Goal: Information Seeking & Learning: Check status

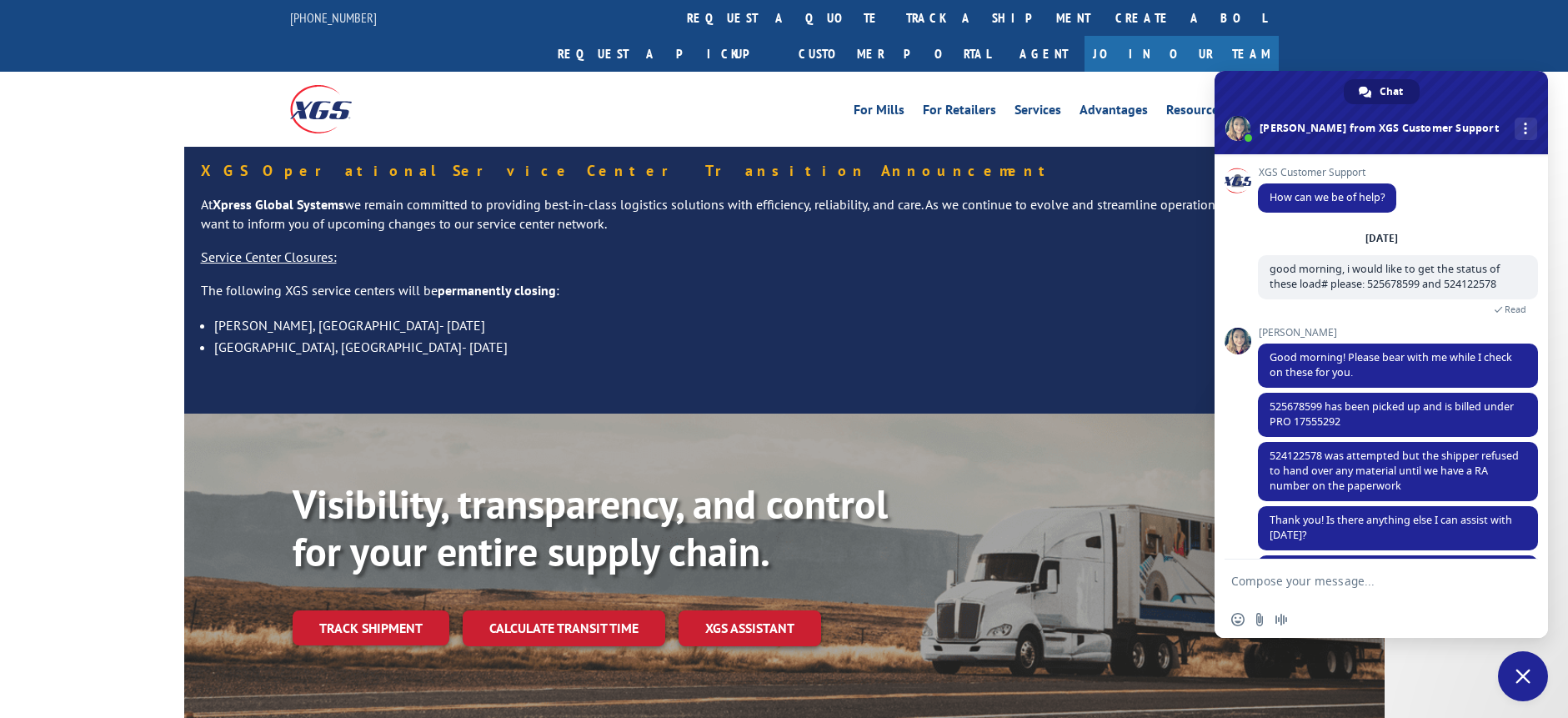
scroll to position [103, 0]
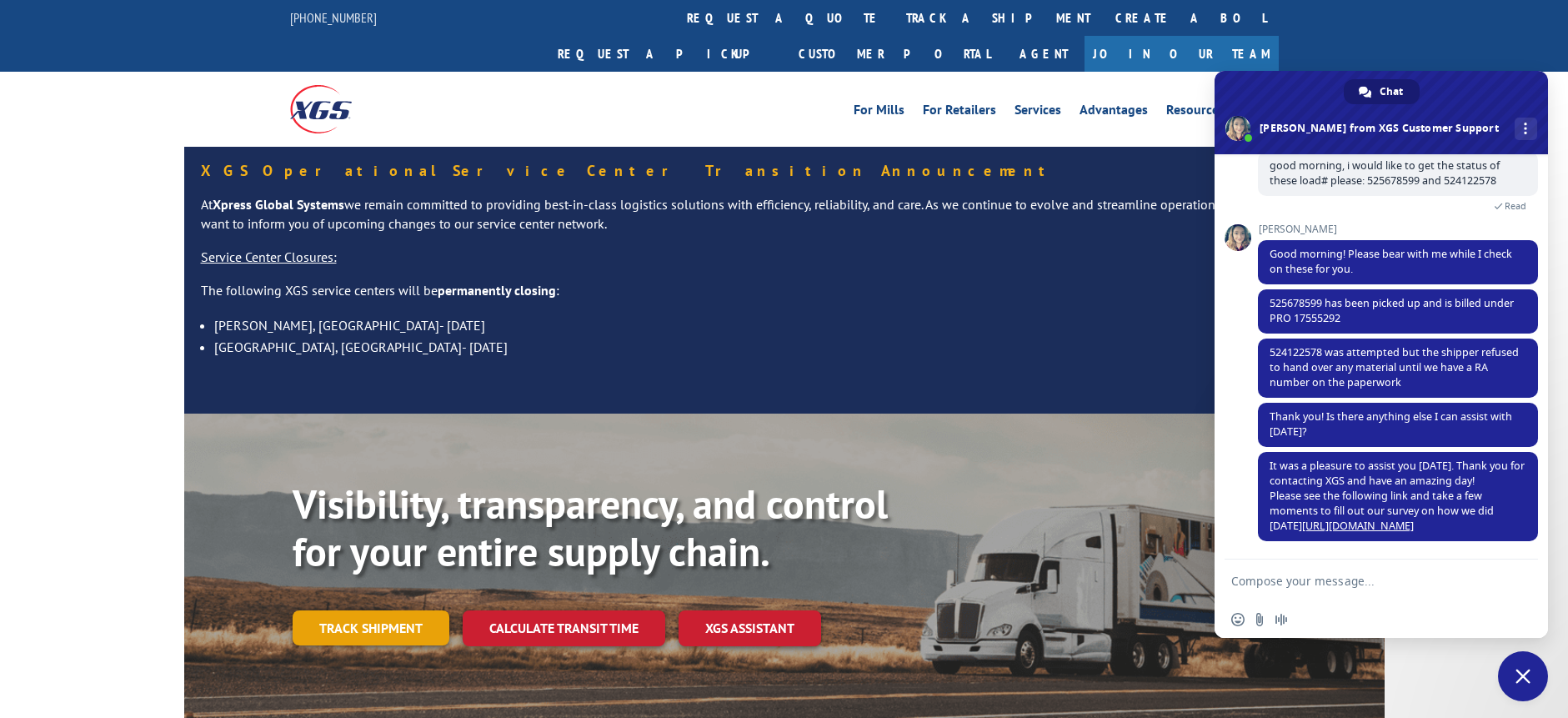
click at [383, 610] on link "Track shipment" at bounding box center [371, 628] width 157 height 35
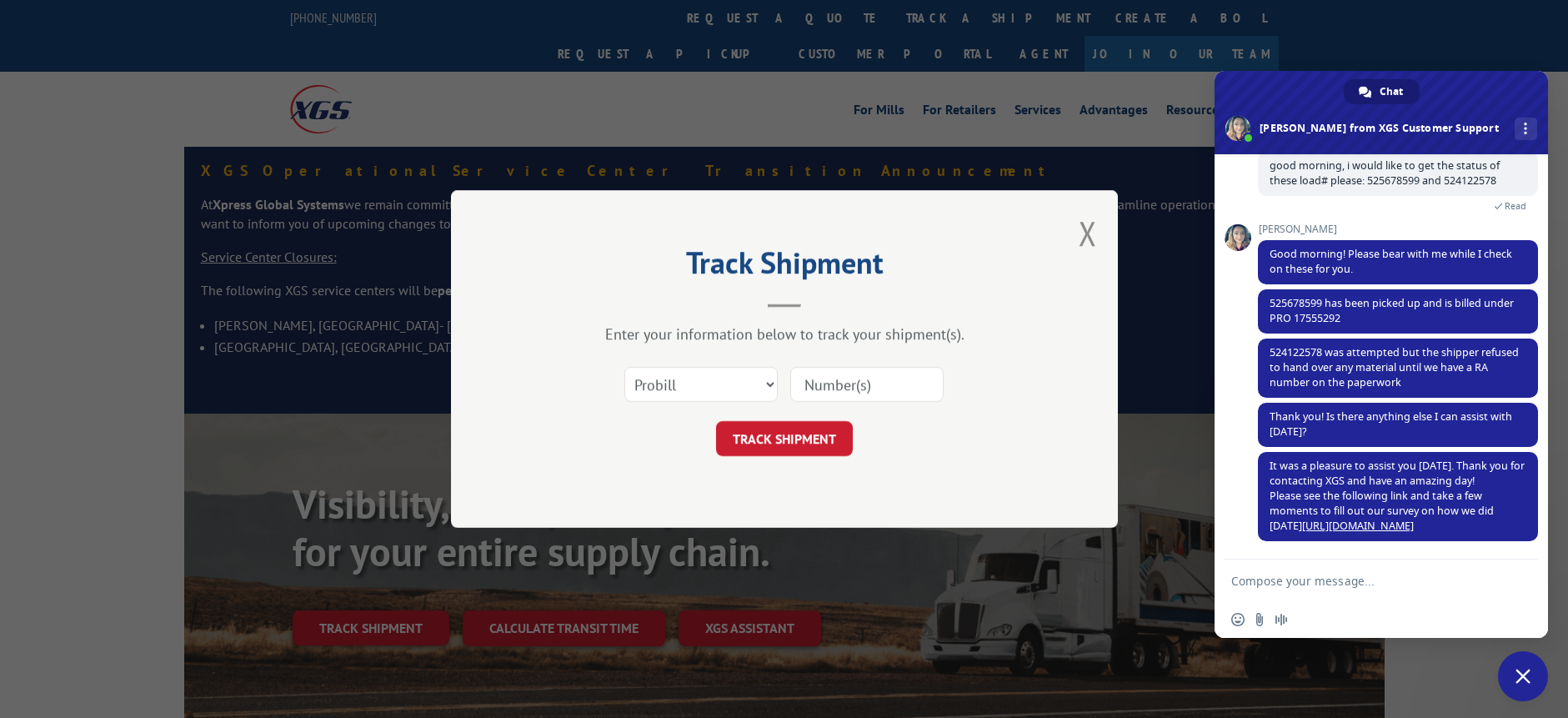
click at [840, 390] on input at bounding box center [867, 384] width 153 height 35
click at [713, 392] on select "Select category... Probill BOL PO" at bounding box center [701, 384] width 153 height 35
click at [546, 442] on div "TRACK SHIPMENT" at bounding box center [785, 439] width 500 height 35
click at [844, 381] on input at bounding box center [867, 384] width 153 height 35
paste input "17501938"
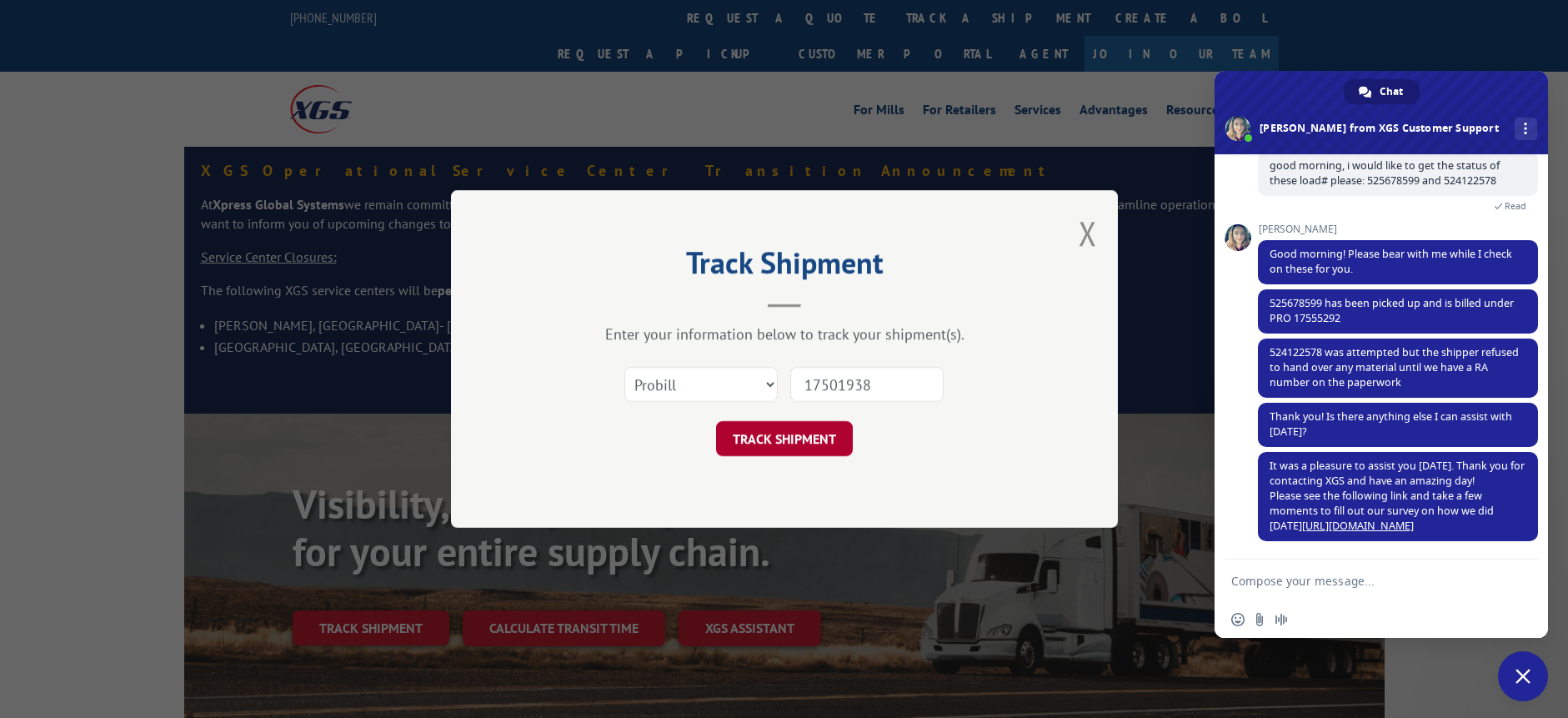
type input "17501938"
click at [802, 450] on button "TRACK SHIPMENT" at bounding box center [784, 439] width 137 height 35
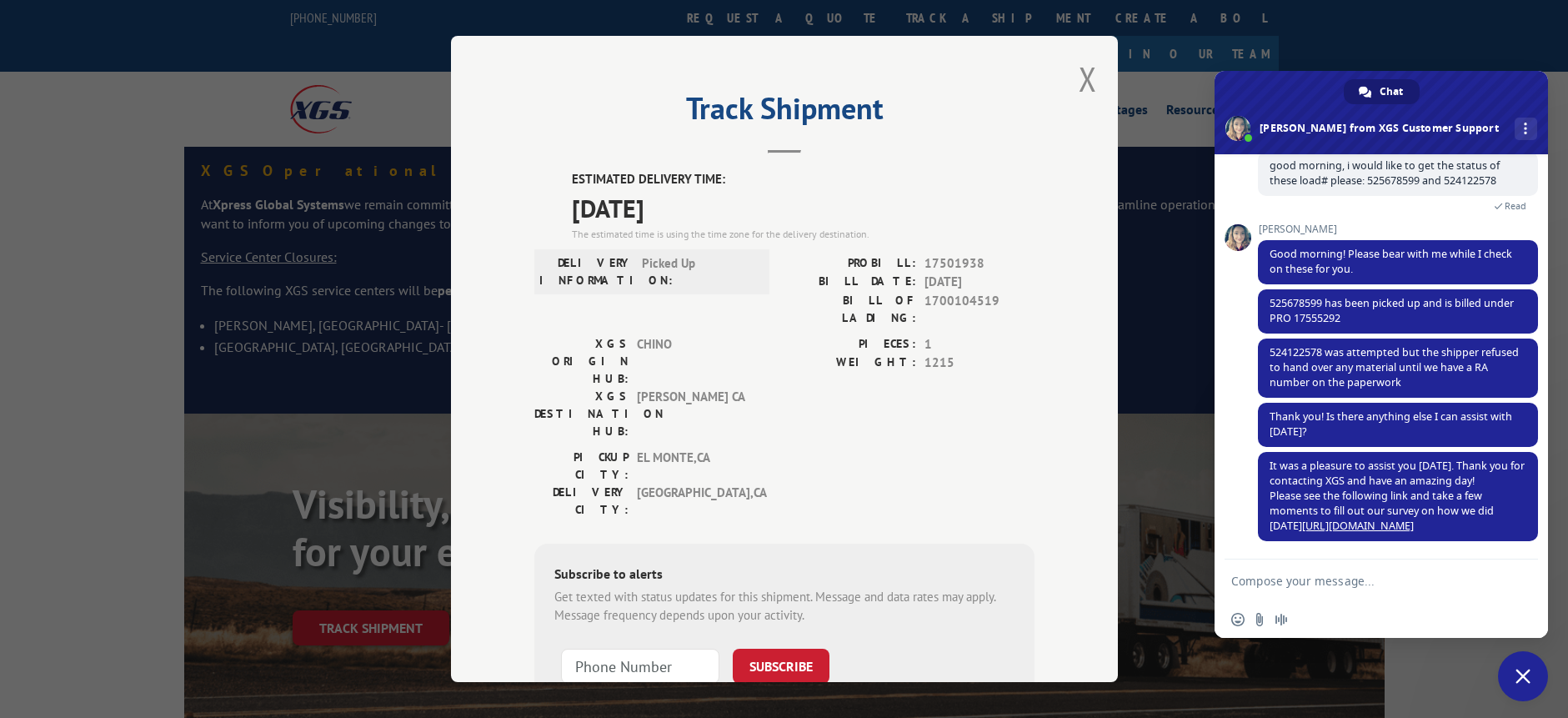
click at [1523, 677] on span "Close chat" at bounding box center [1523, 676] width 15 height 15
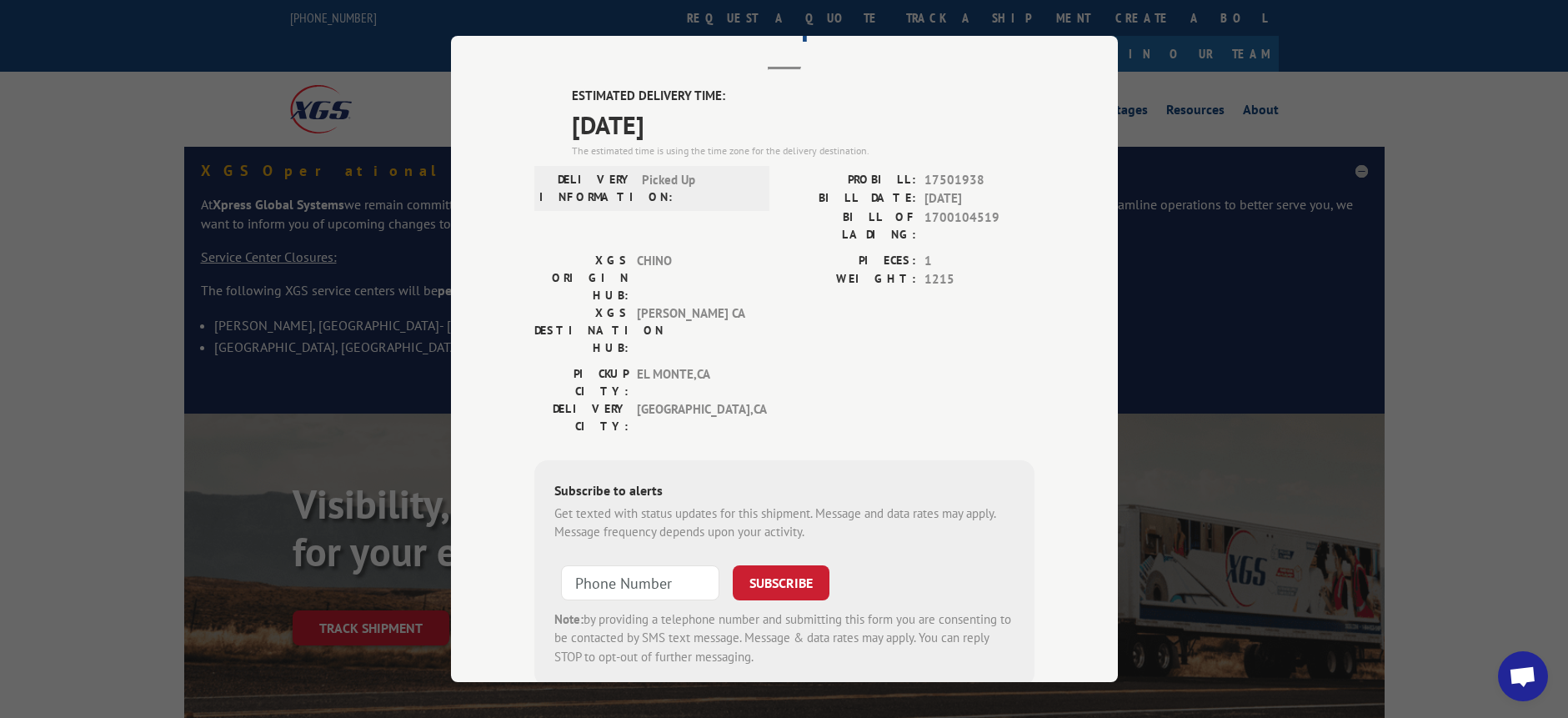
scroll to position [124, 0]
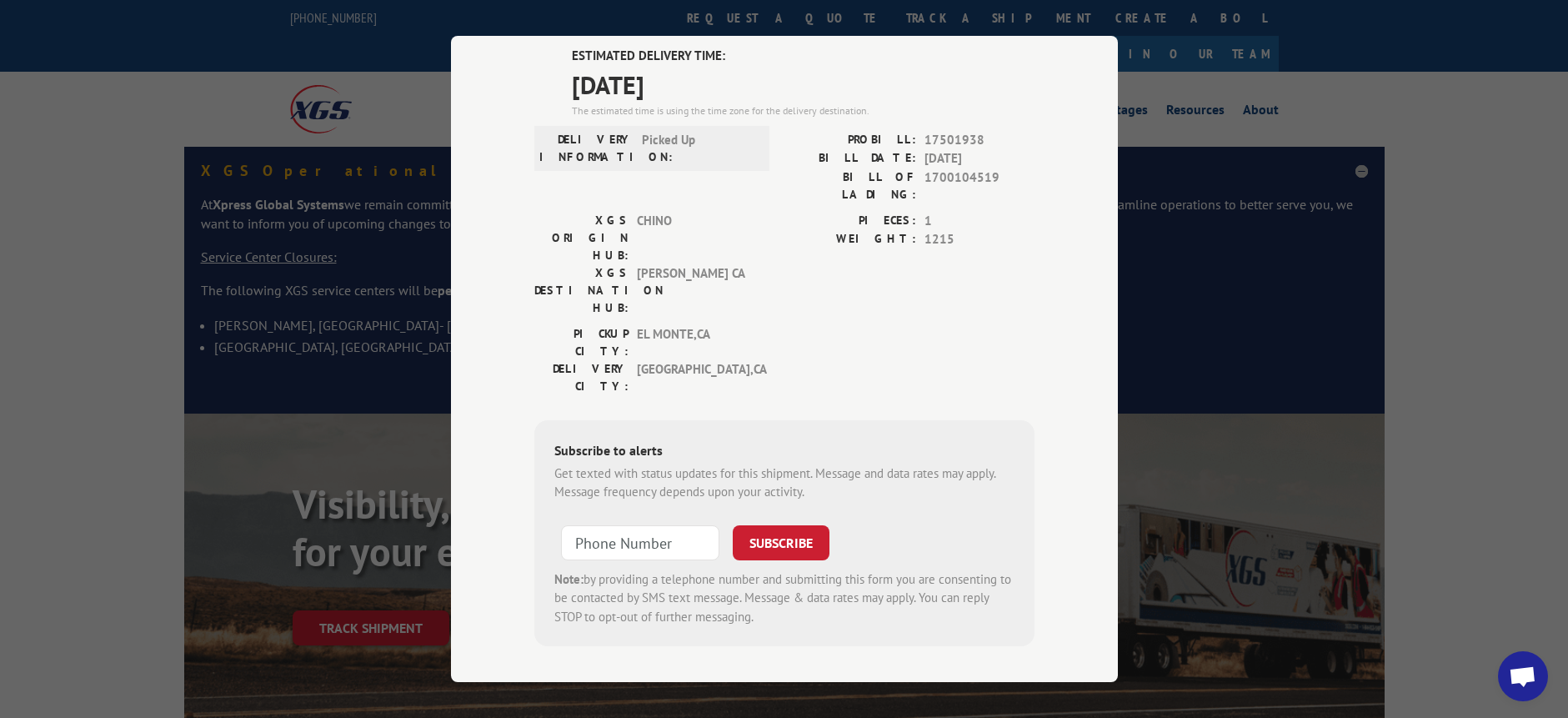
click at [493, 299] on div "Track Shipment ESTIMATED DELIVERY TIME: [DATE] The estimated time is using the …" at bounding box center [784, 359] width 667 height 646
click at [1361, 462] on div "Track Shipment ESTIMATED DELIVERY TIME: [DATE] The estimated time is using the …" at bounding box center [784, 359] width 1568 height 718
type input "+1 (___) ___-____"
click at [652, 525] on input "+1 (___) ___-____" at bounding box center [640, 543] width 158 height 35
drag, startPoint x: 303, startPoint y: 385, endPoint x: 374, endPoint y: 406, distance: 74.0
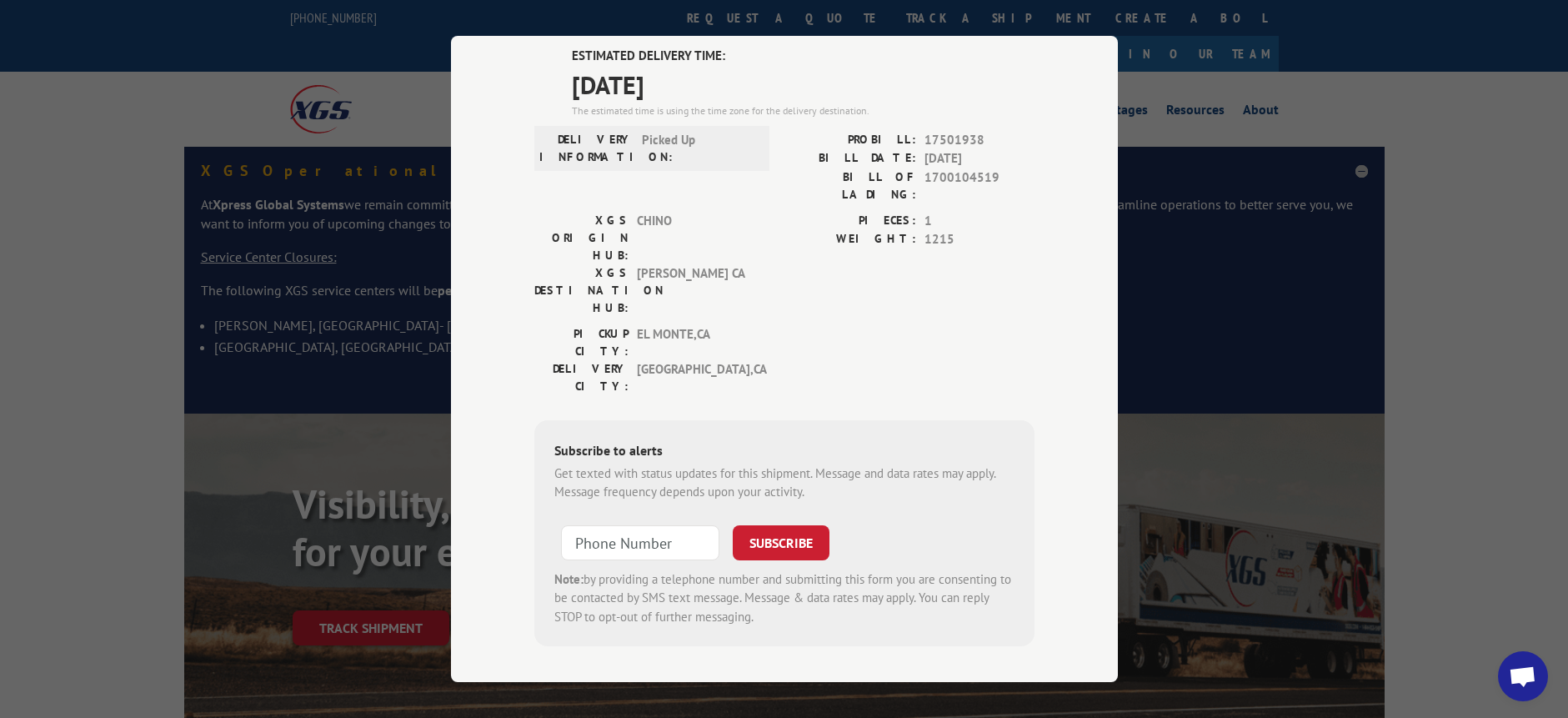
click at [309, 394] on div "Track Shipment ESTIMATED DELIVERY TIME: [DATE] The estimated time is using the …" at bounding box center [784, 359] width 1568 height 718
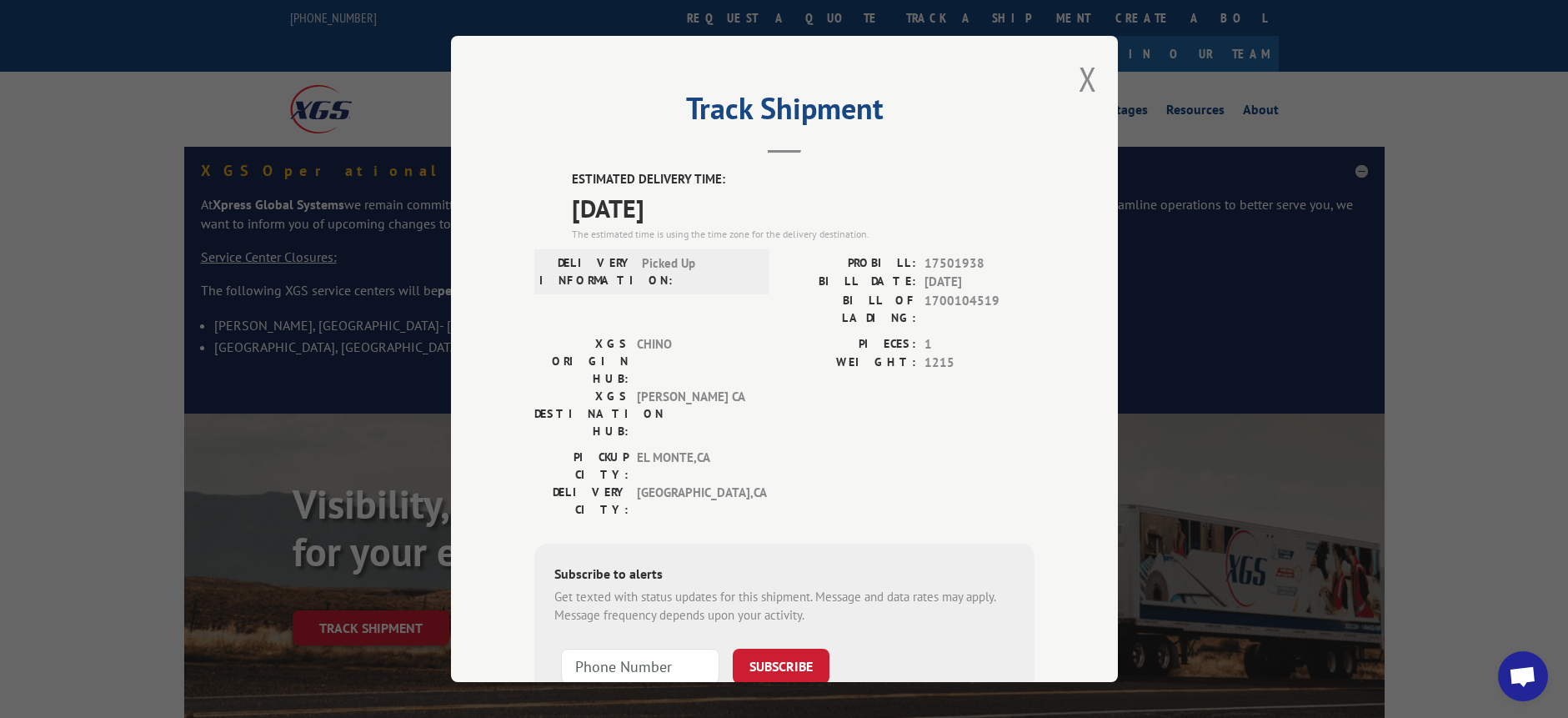
click at [1079, 89] on button "Close modal" at bounding box center [1088, 79] width 19 height 45
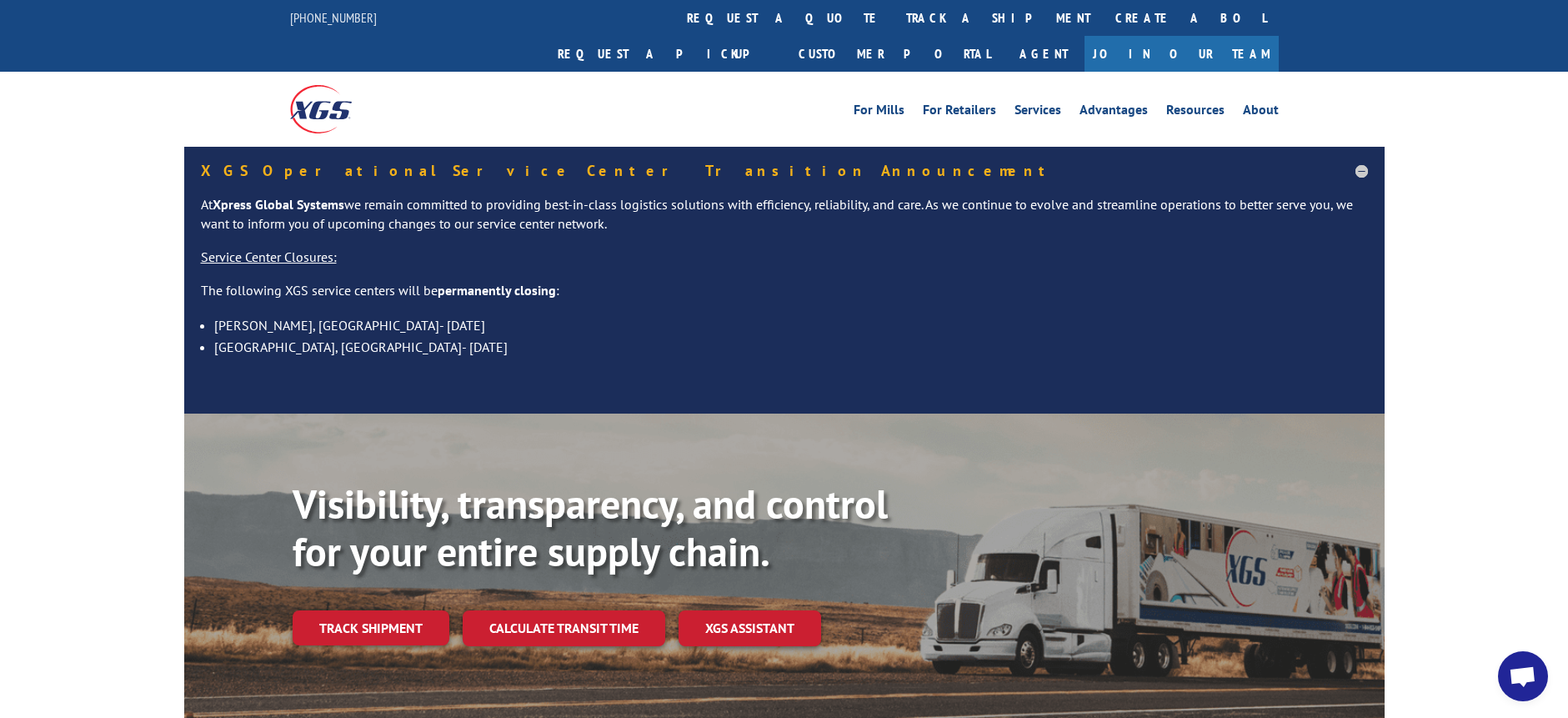
scroll to position [417, 0]
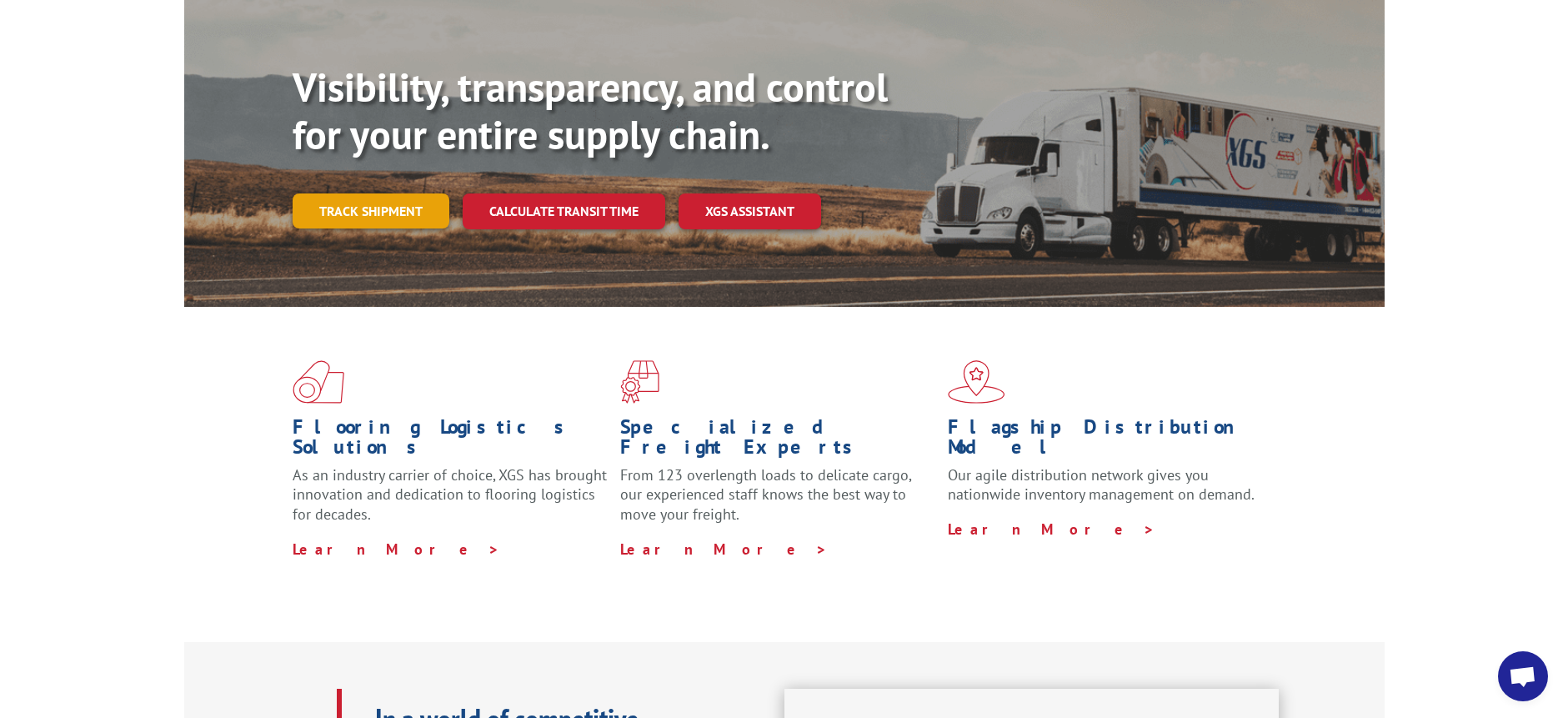
click at [414, 193] on link "Track shipment" at bounding box center [371, 211] width 157 height 35
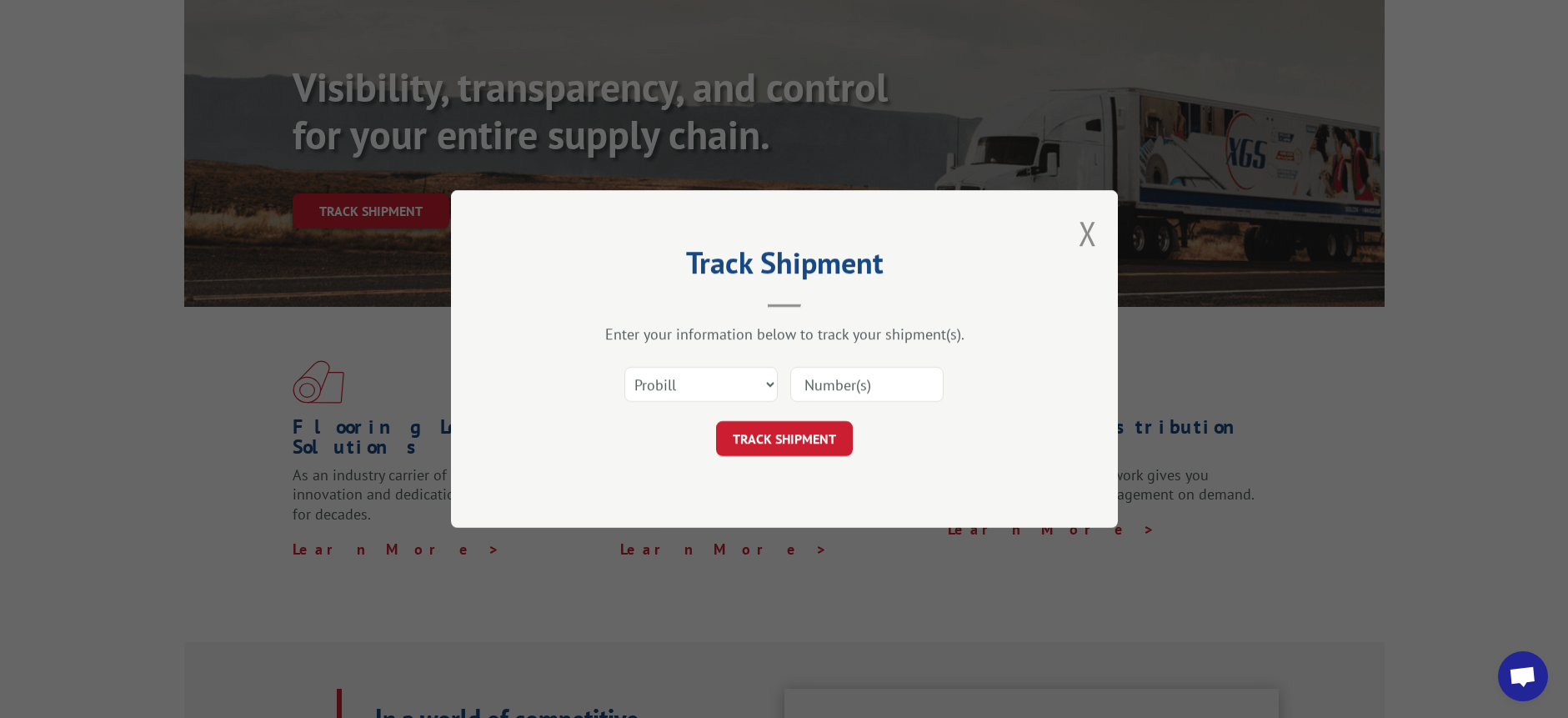
drag, startPoint x: 801, startPoint y: 377, endPoint x: 808, endPoint y: 387, distance: 12.2
click at [801, 377] on input at bounding box center [867, 384] width 153 height 35
paste input "12970626"
type input "12970626"
click at [800, 439] on button "TRACK SHIPMENT" at bounding box center [784, 439] width 137 height 35
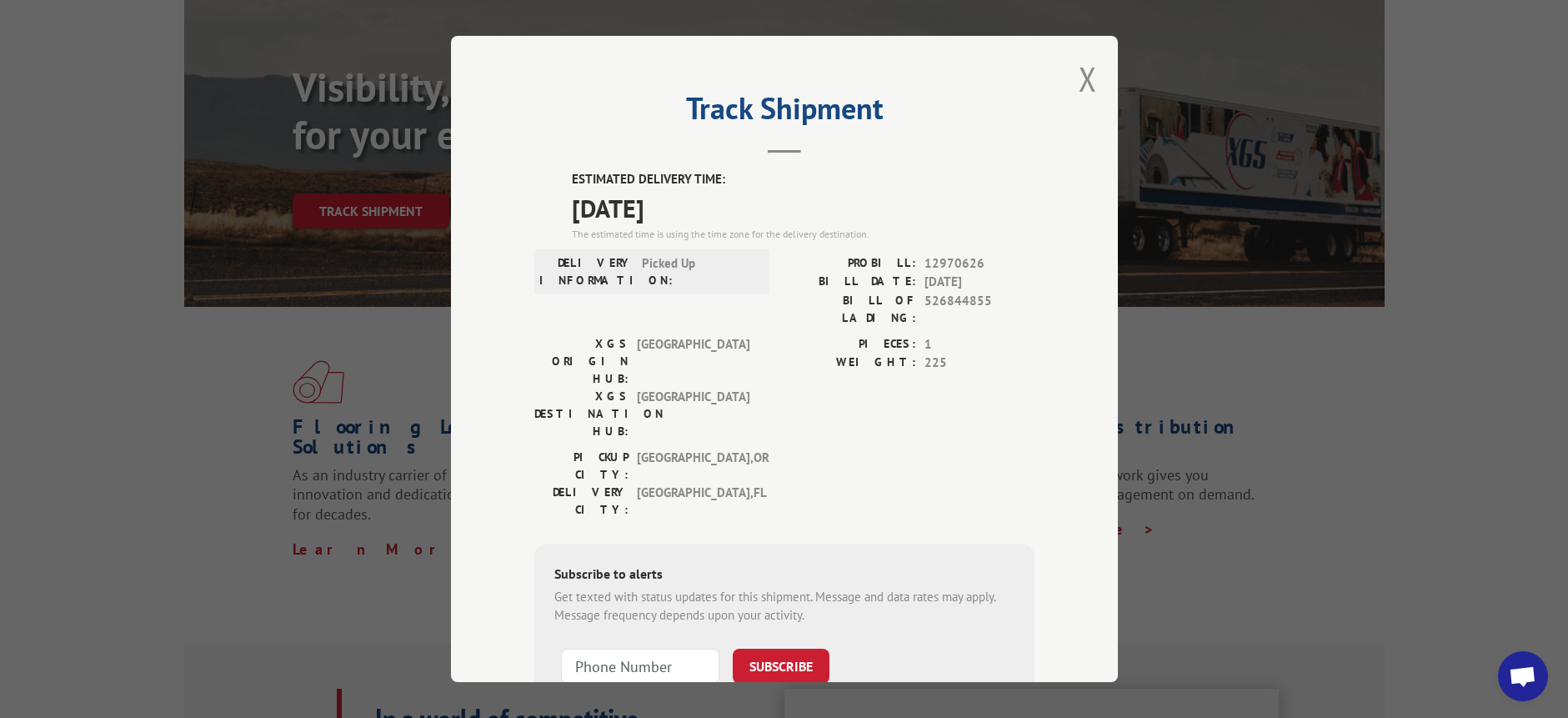
drag, startPoint x: 71, startPoint y: 391, endPoint x: 430, endPoint y: 344, distance: 362.1
click at [71, 391] on div "Track Shipment ESTIMATED DELIVERY TIME: [DATE] The estimated time is using the …" at bounding box center [784, 359] width 1568 height 718
click at [1089, 76] on button "Close modal" at bounding box center [1088, 79] width 19 height 45
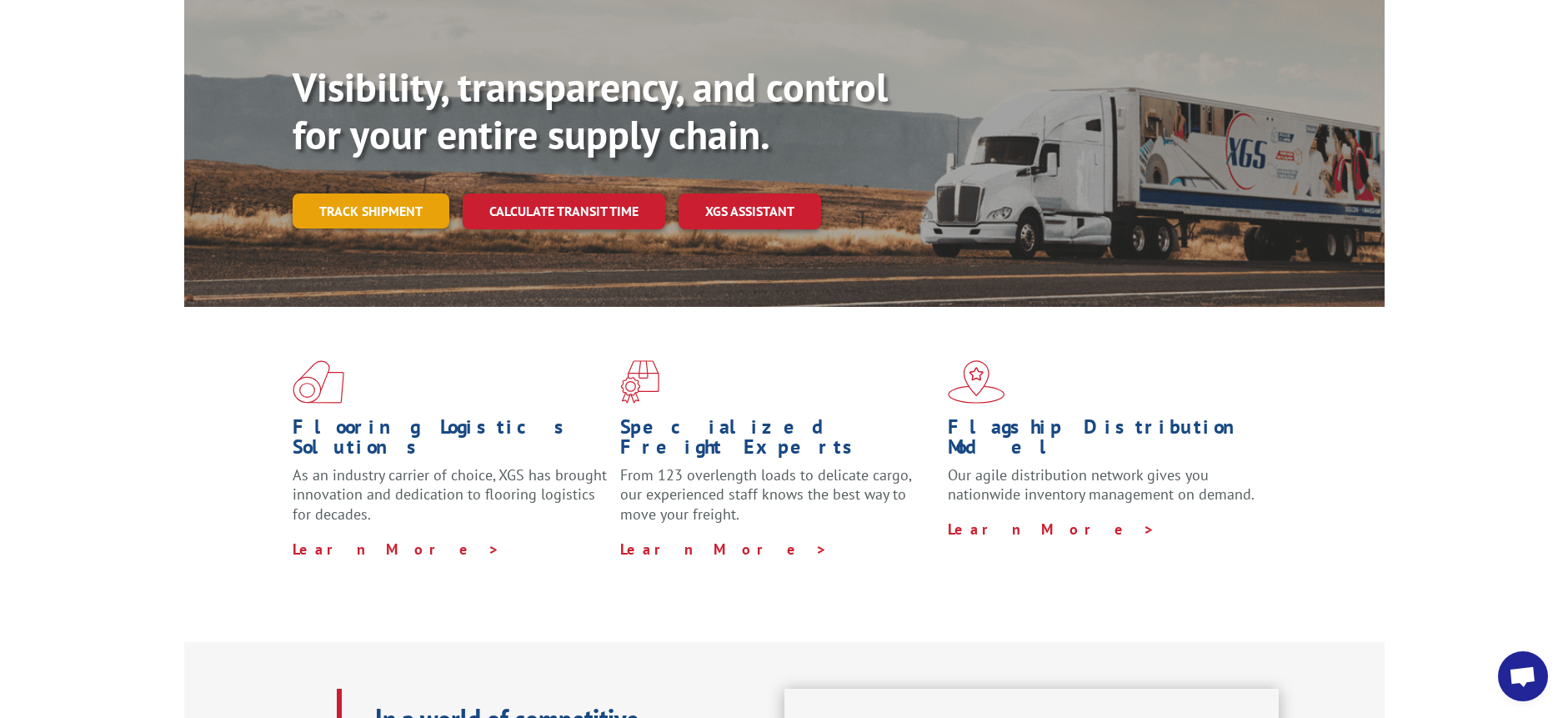
click at [395, 193] on link "Track shipment" at bounding box center [371, 211] width 157 height 35
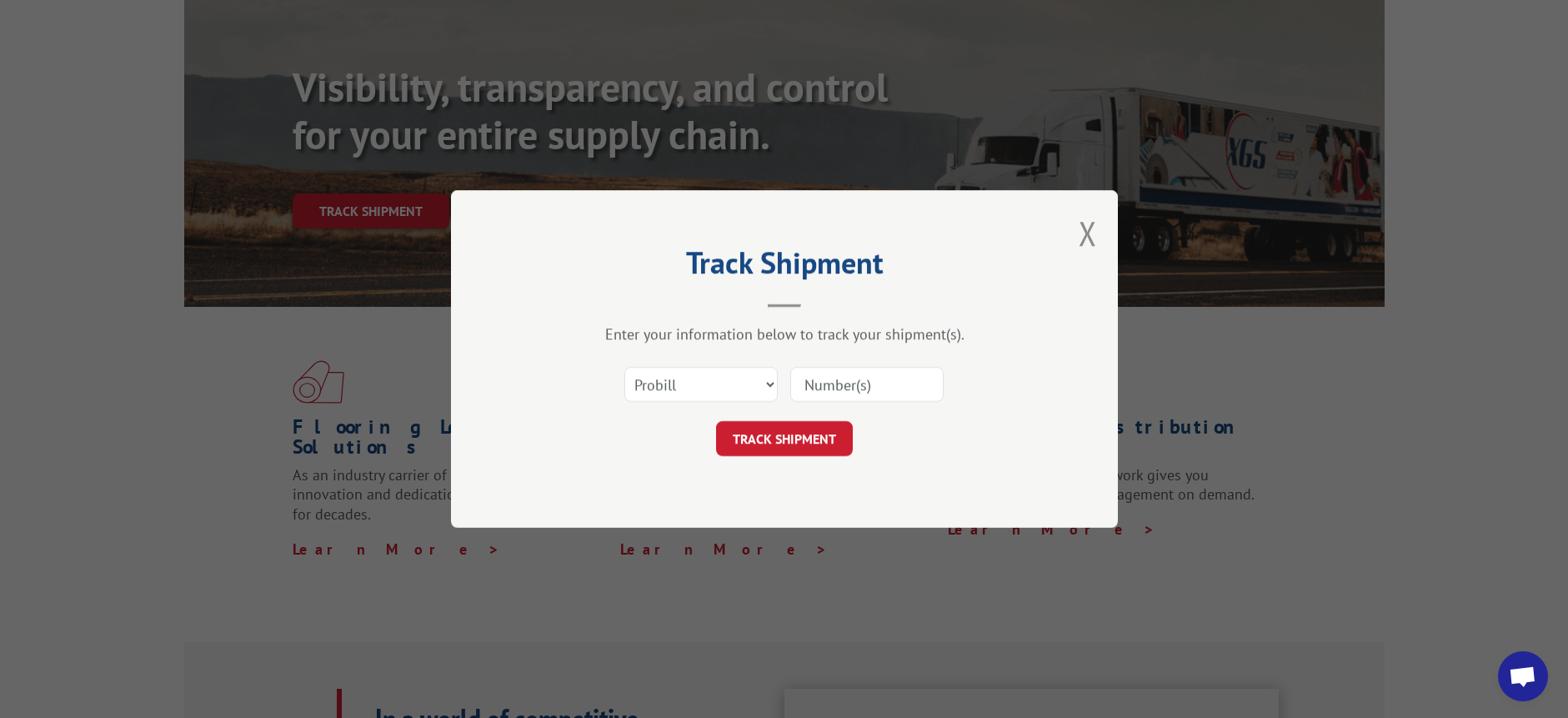
drag, startPoint x: 832, startPoint y: 383, endPoint x: 826, endPoint y: 392, distance: 10.8
click at [832, 383] on input at bounding box center [867, 384] width 153 height 35
paste input "17235464"
type input "17235464"
click at [800, 439] on button "TRACK SHIPMENT" at bounding box center [784, 439] width 137 height 35
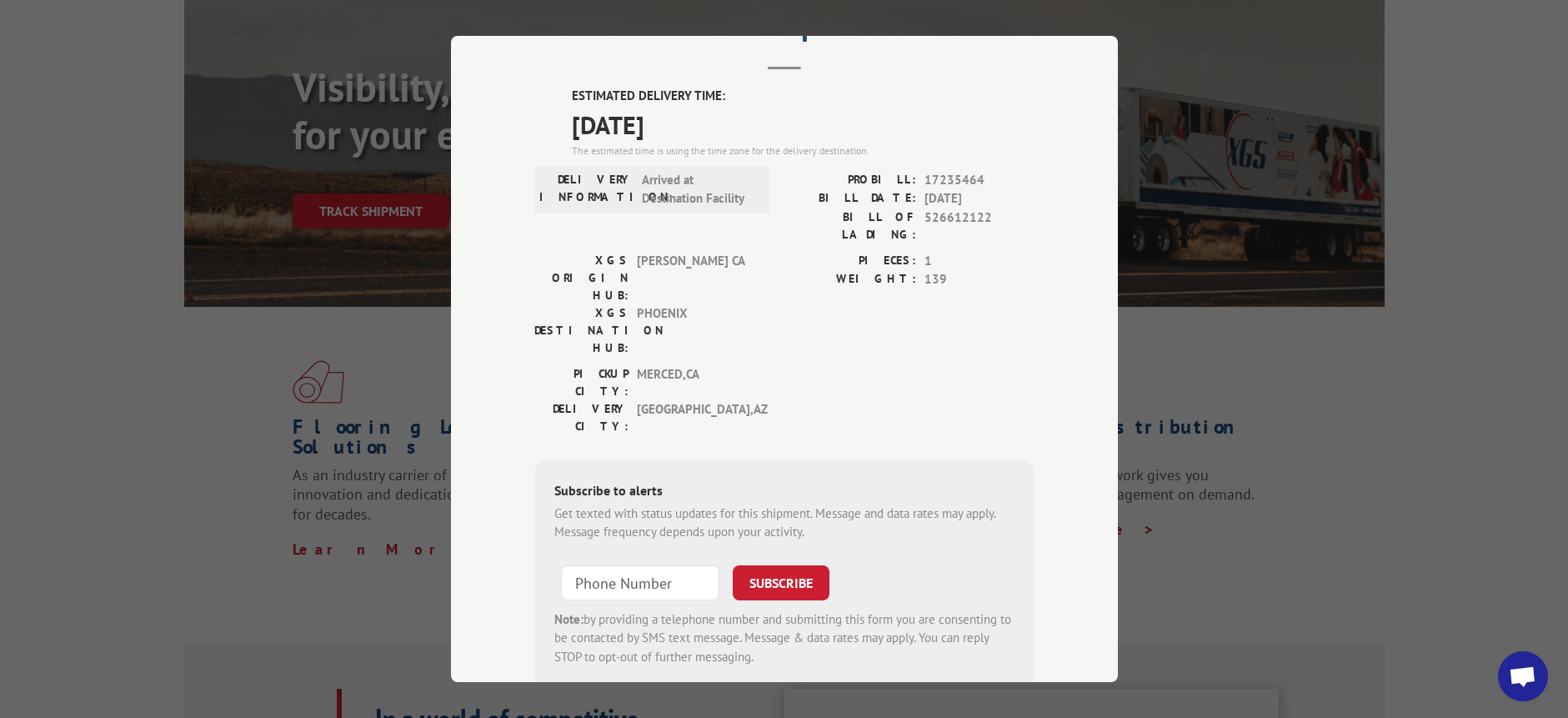
scroll to position [0, 0]
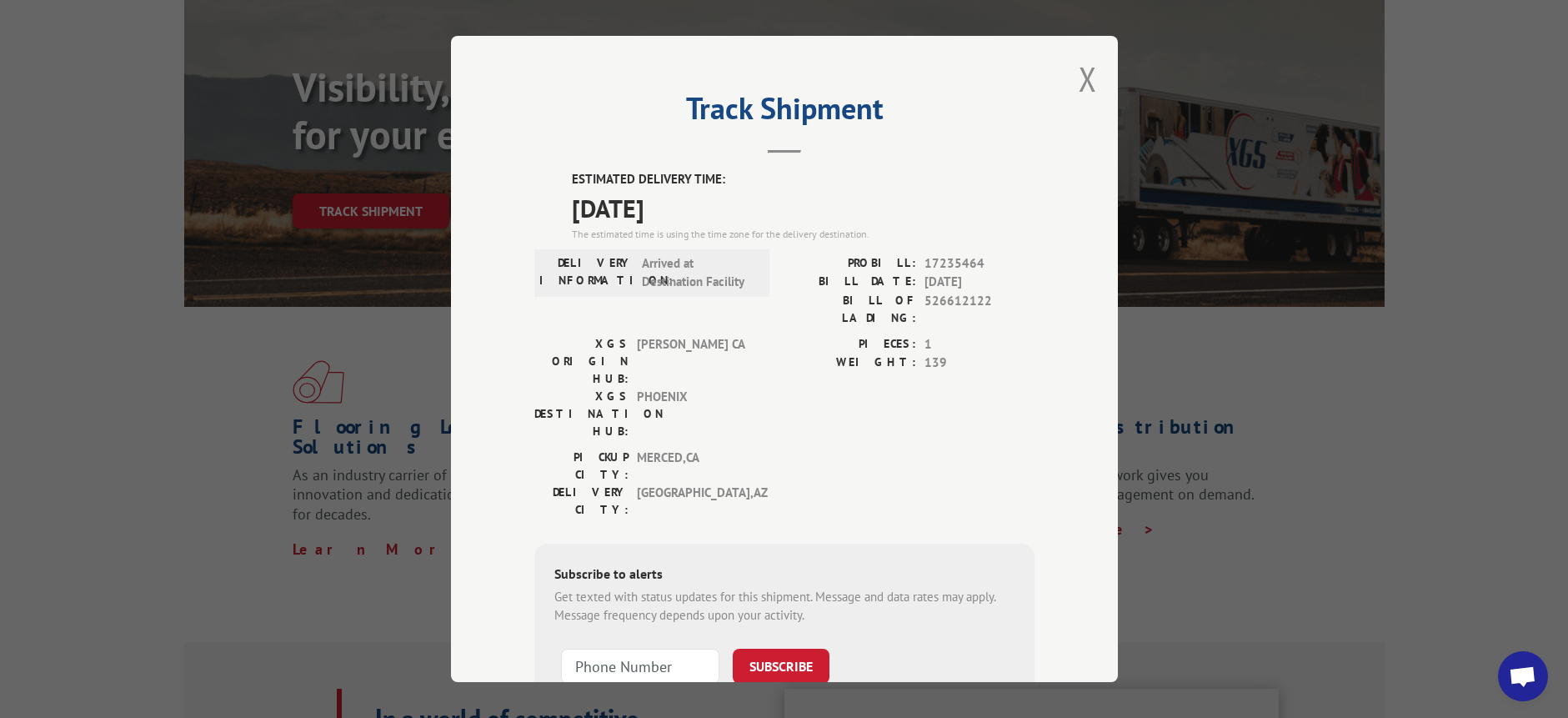
click at [189, 407] on div "Track Shipment ESTIMATED DELIVERY TIME: [DATE] The estimated time is using the …" at bounding box center [784, 359] width 1568 height 718
click at [1091, 85] on div "Track Shipment ESTIMATED DELIVERY TIME: [DATE] The estimated time is using the …" at bounding box center [784, 359] width 667 height 646
click at [1079, 76] on button "Close modal" at bounding box center [1088, 79] width 19 height 45
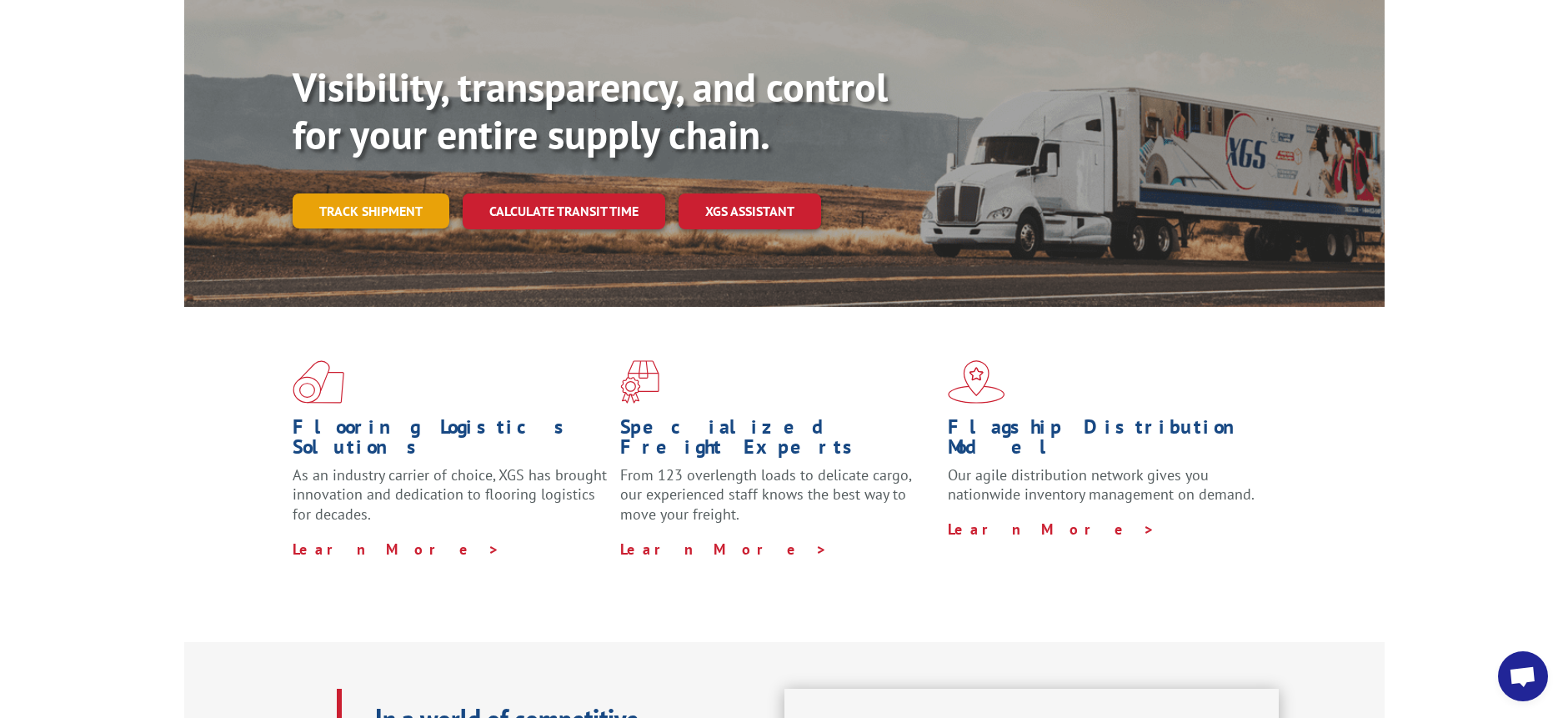
click at [403, 193] on link "Track shipment" at bounding box center [371, 211] width 157 height 35
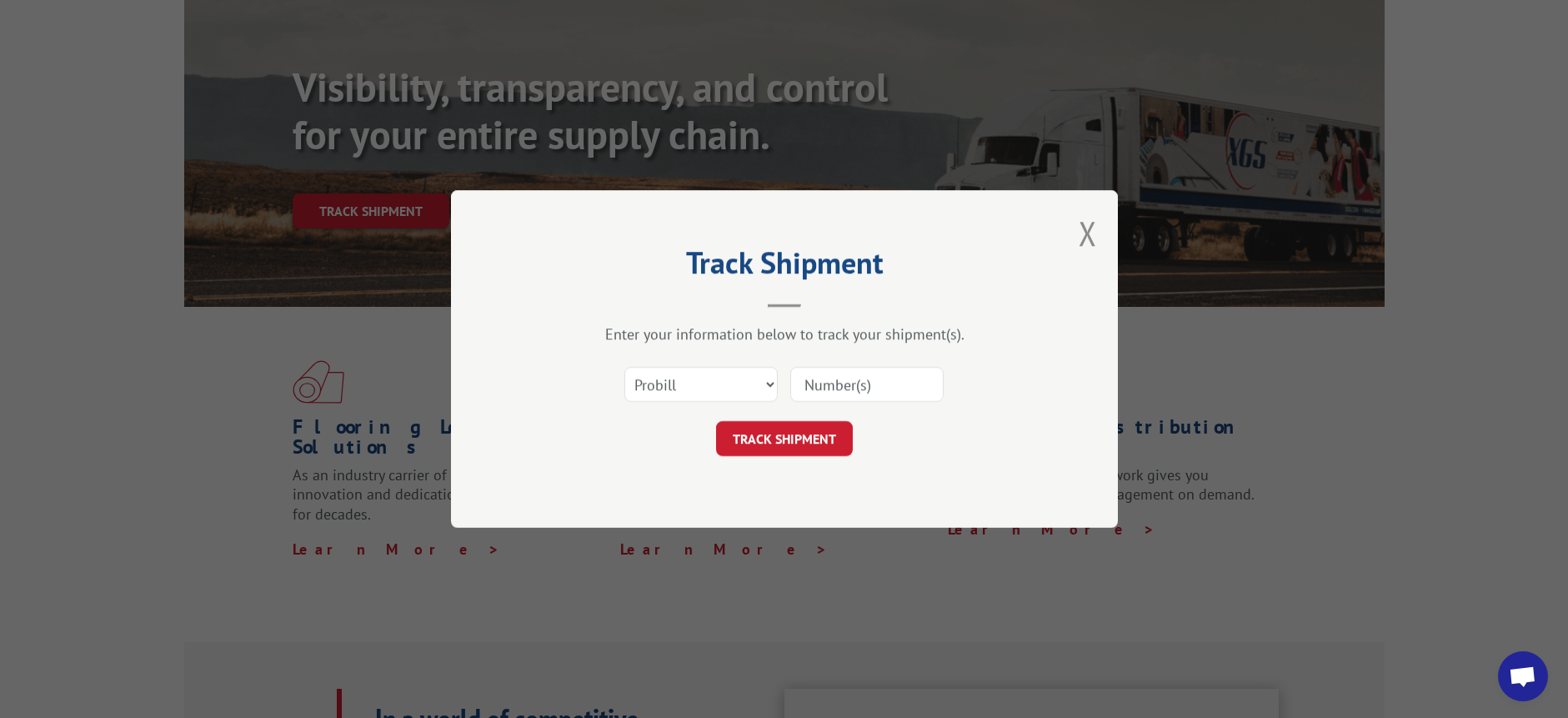
click at [863, 387] on input at bounding box center [867, 384] width 153 height 35
paste input "17409217"
type input "17409217"
click at [802, 432] on button "TRACK SHIPMENT" at bounding box center [784, 439] width 137 height 35
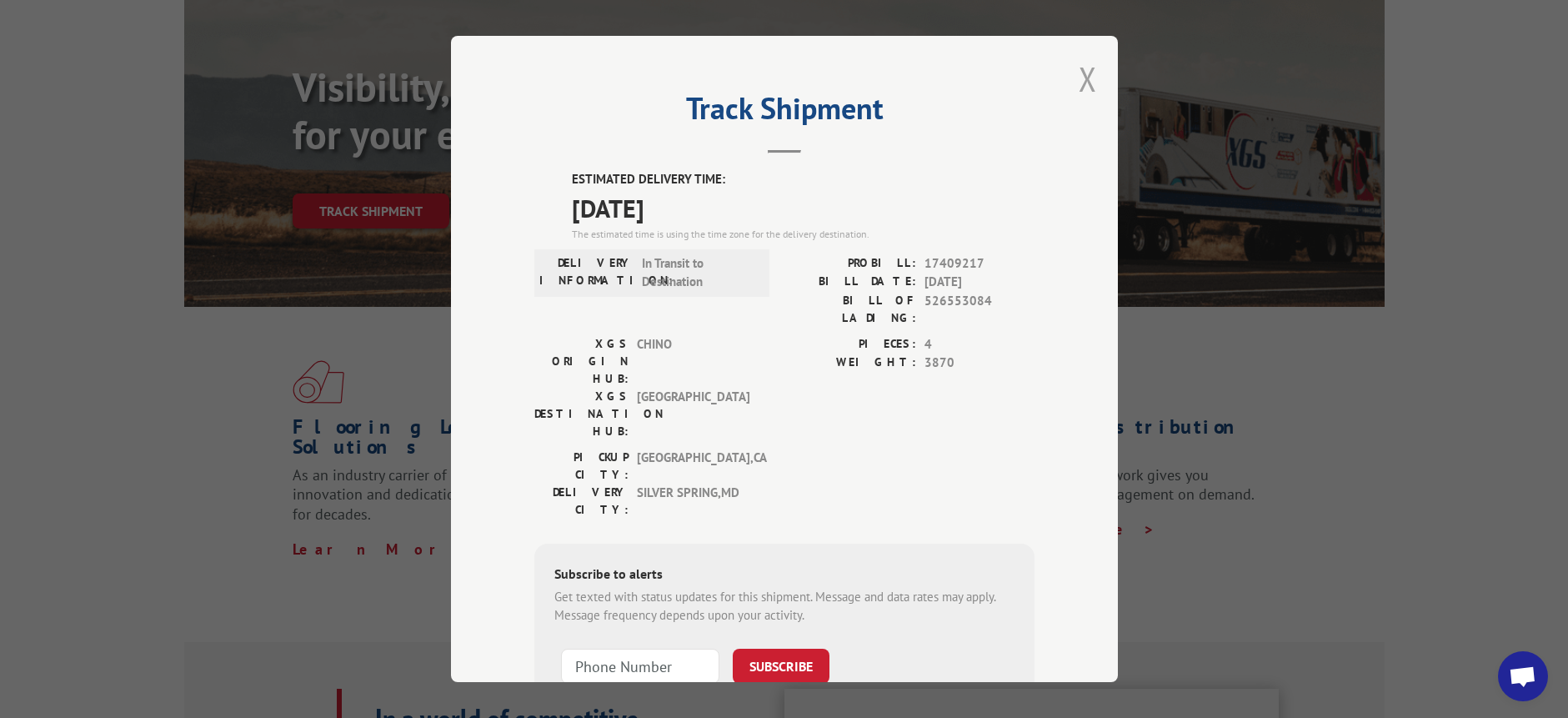
click at [1079, 75] on button "Close modal" at bounding box center [1088, 79] width 19 height 45
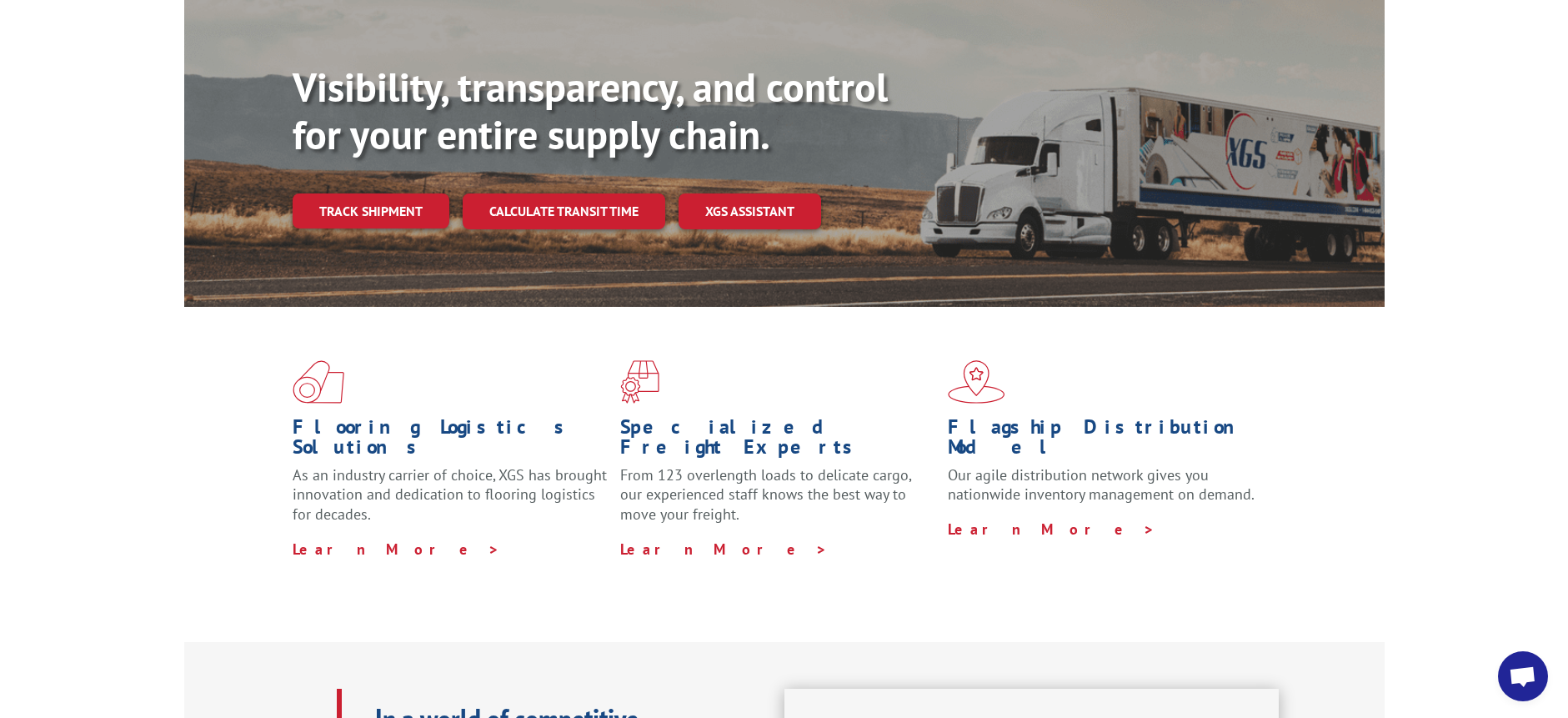
click at [191, 445] on div "Flooring Logistics Solutions As an industry carrier of choice, XGS has brought …" at bounding box center [784, 459] width 1201 height 306
click at [1521, 677] on span "Open chat" at bounding box center [1523, 677] width 28 height 23
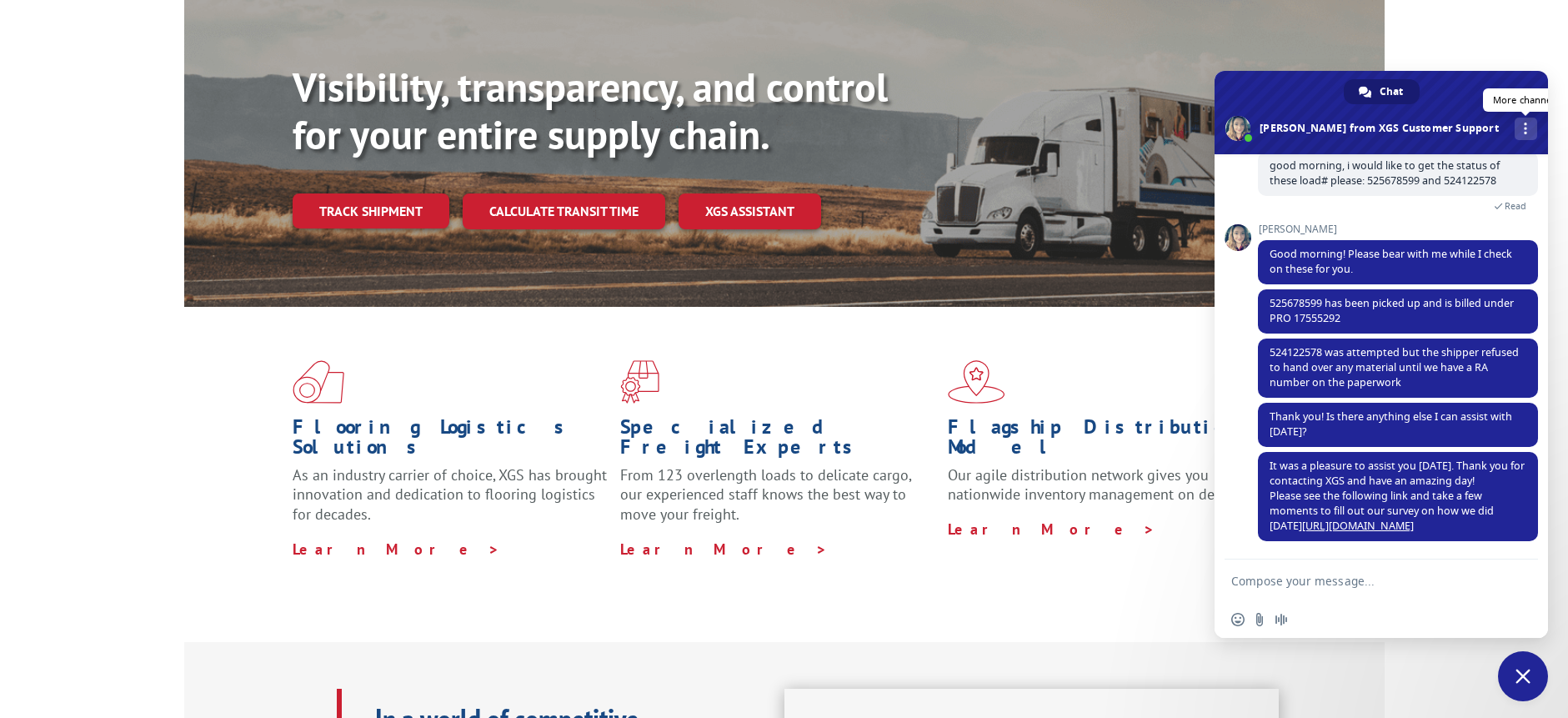
click at [1524, 131] on span at bounding box center [1526, 128] width 4 height 12
click at [1365, 88] on span at bounding box center [1364, 91] width 12 height 12
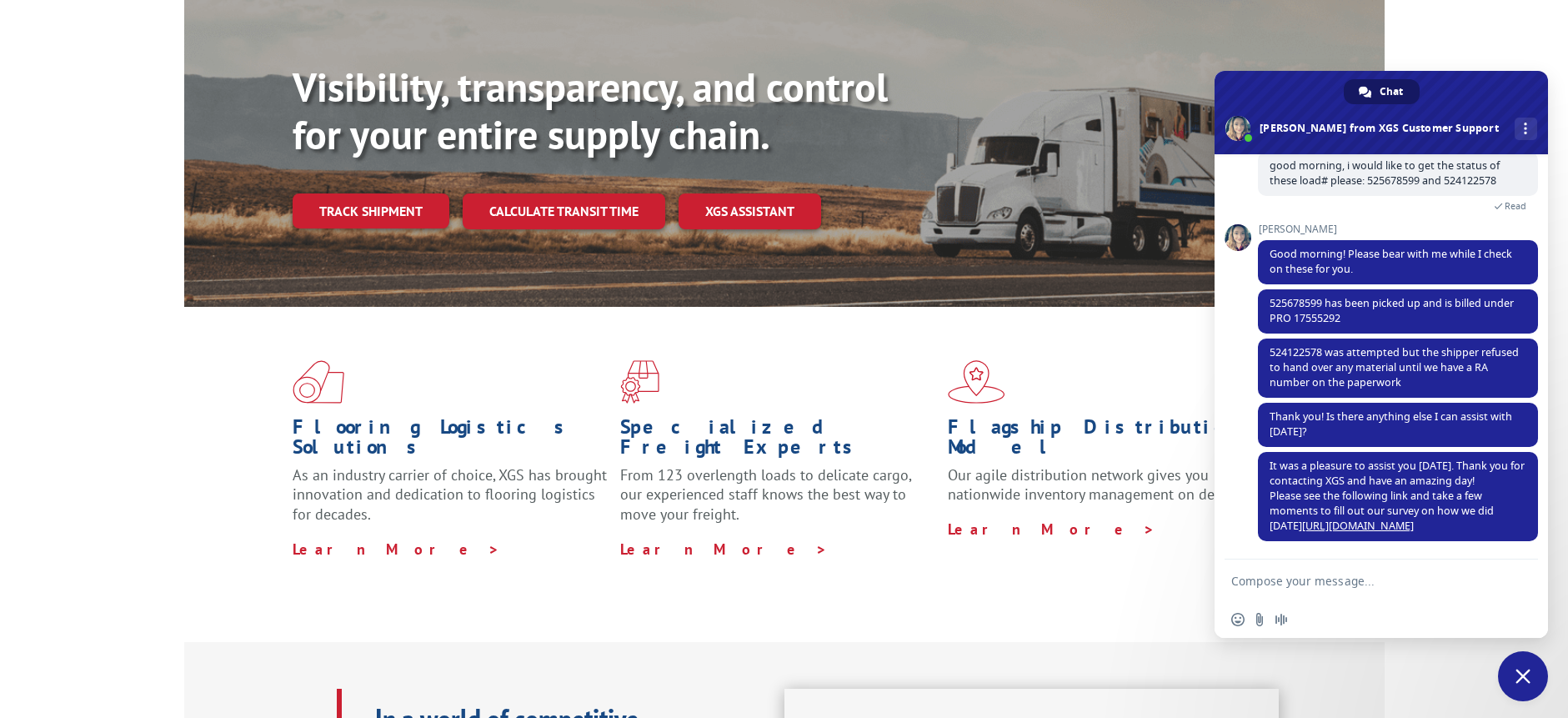
click at [1366, 93] on span at bounding box center [1364, 91] width 12 height 12
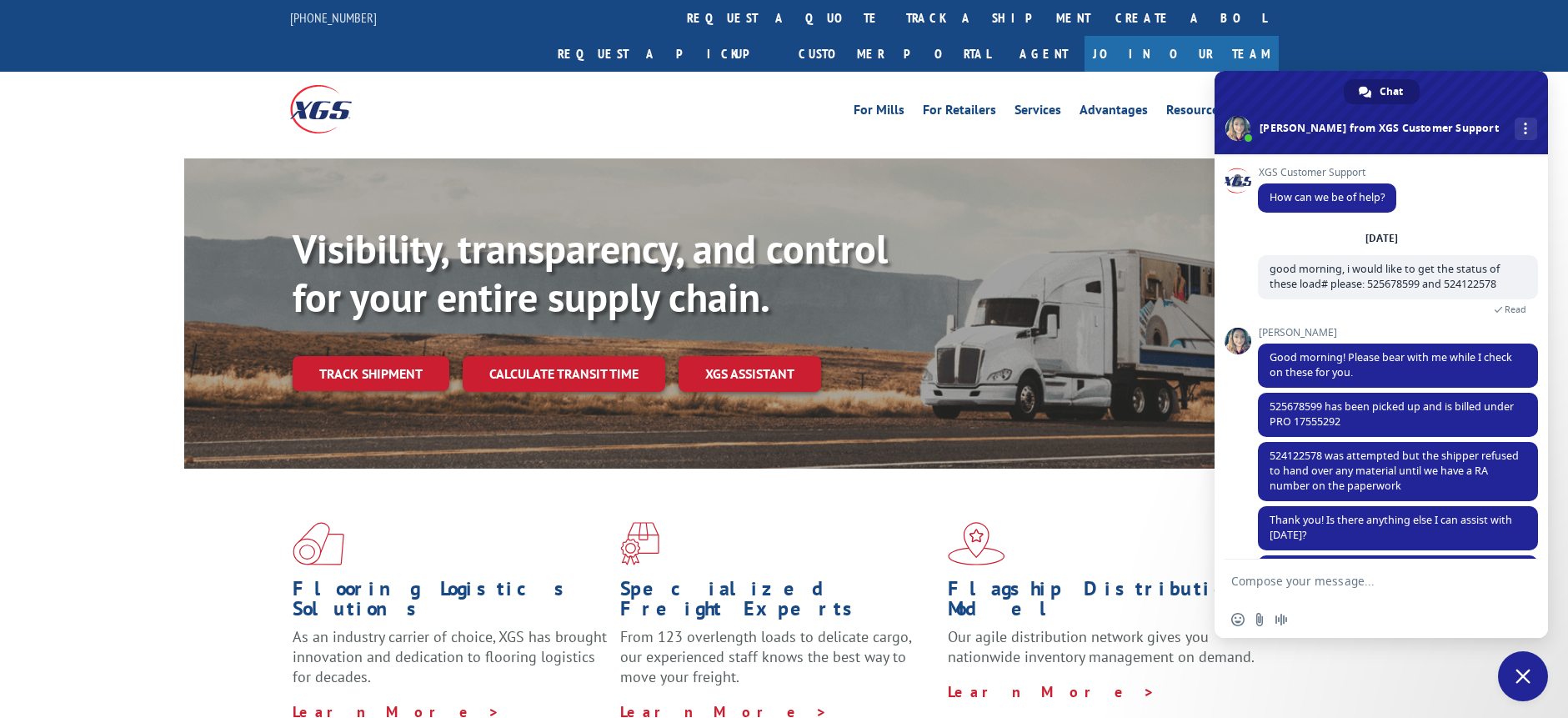
scroll to position [103, 0]
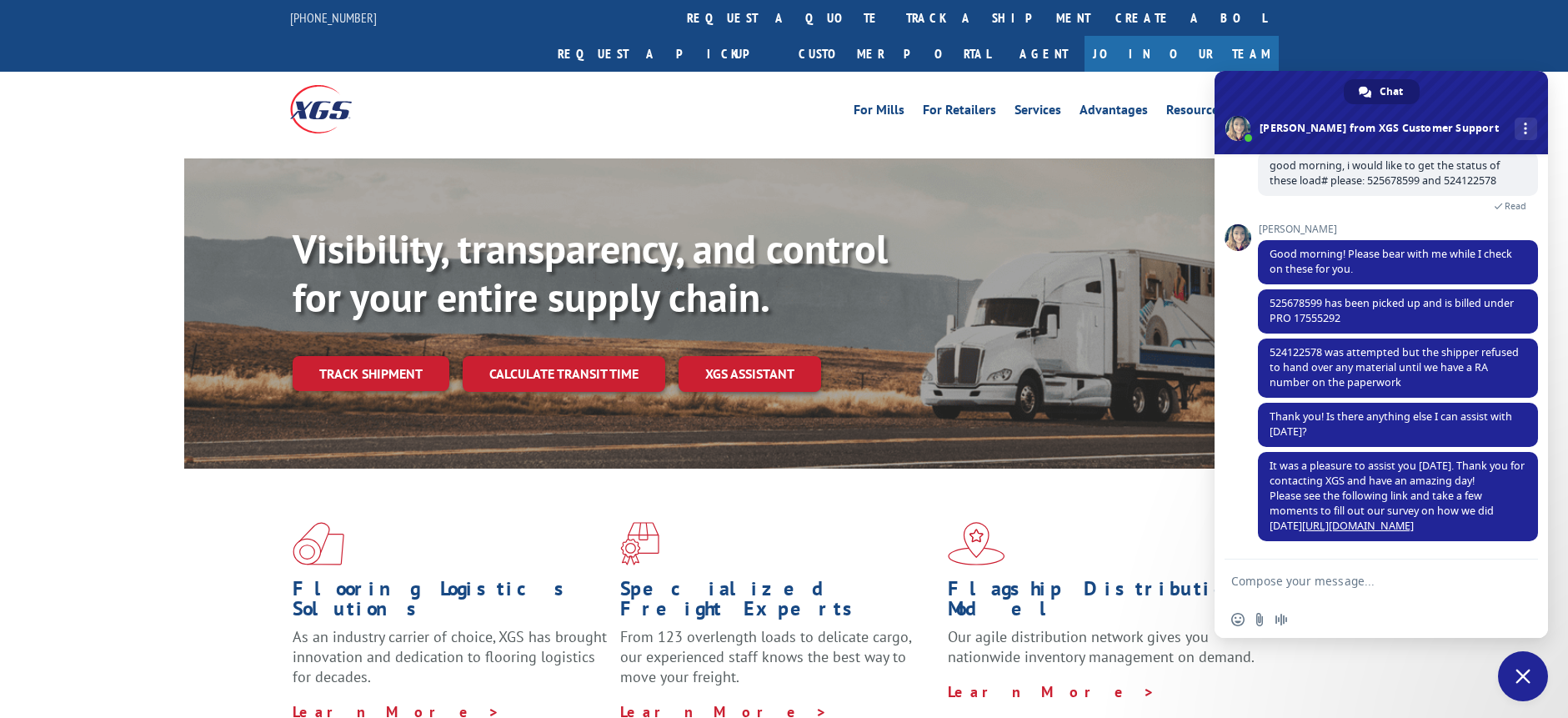
click at [1526, 679] on span "Close chat" at bounding box center [1523, 676] width 15 height 15
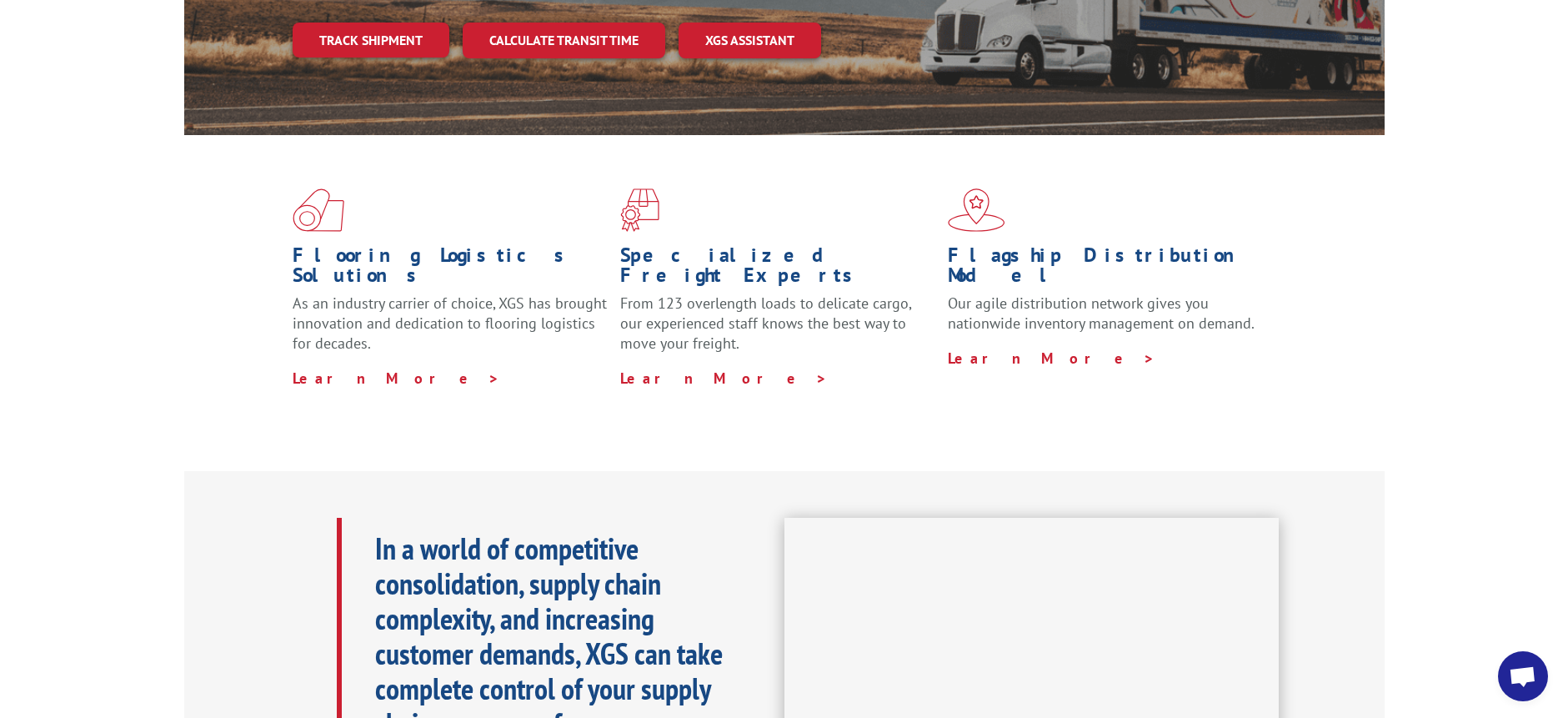
scroll to position [0, 0]
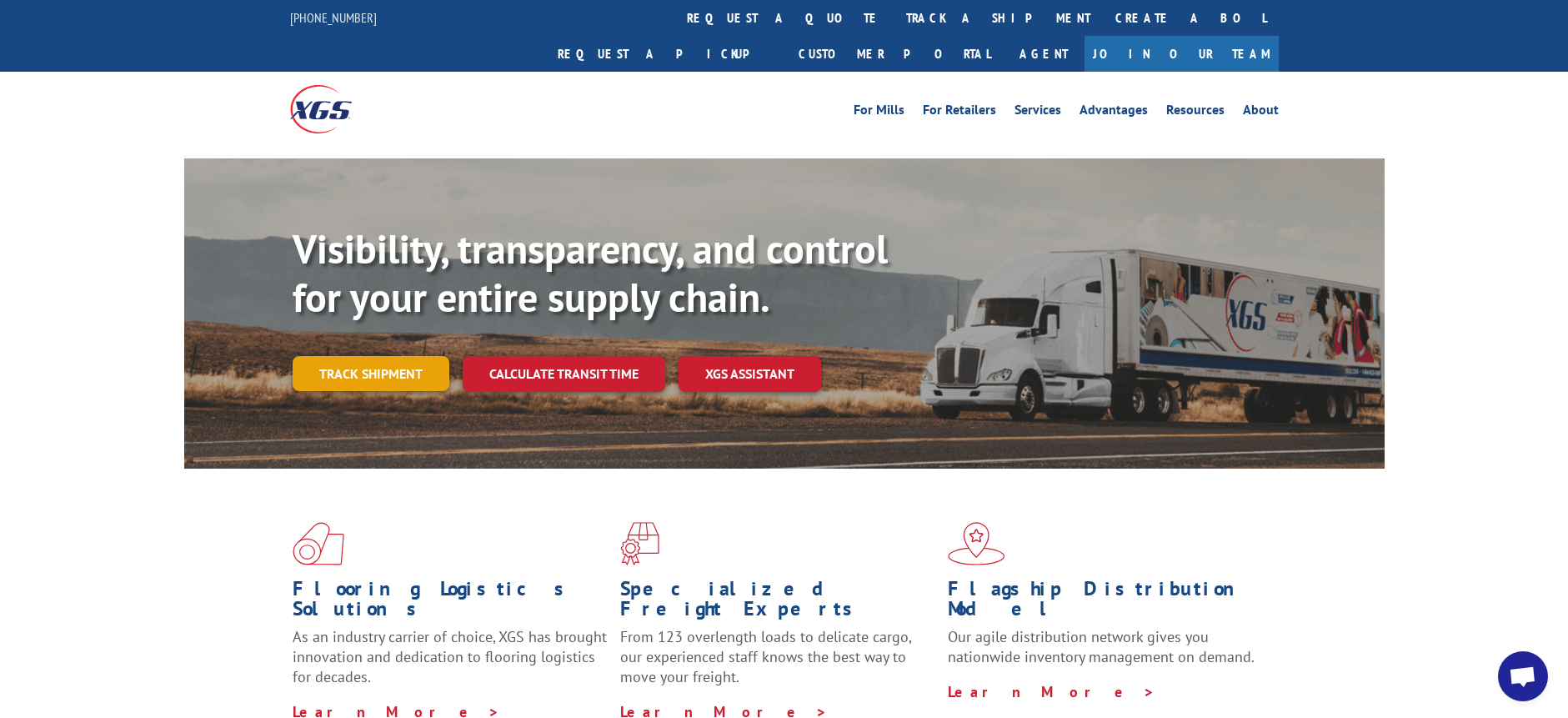
drag, startPoint x: 437, startPoint y: 330, endPoint x: 713, endPoint y: 332, distance: 276.0
click at [435, 356] on link "Track shipment" at bounding box center [371, 374] width 157 height 35
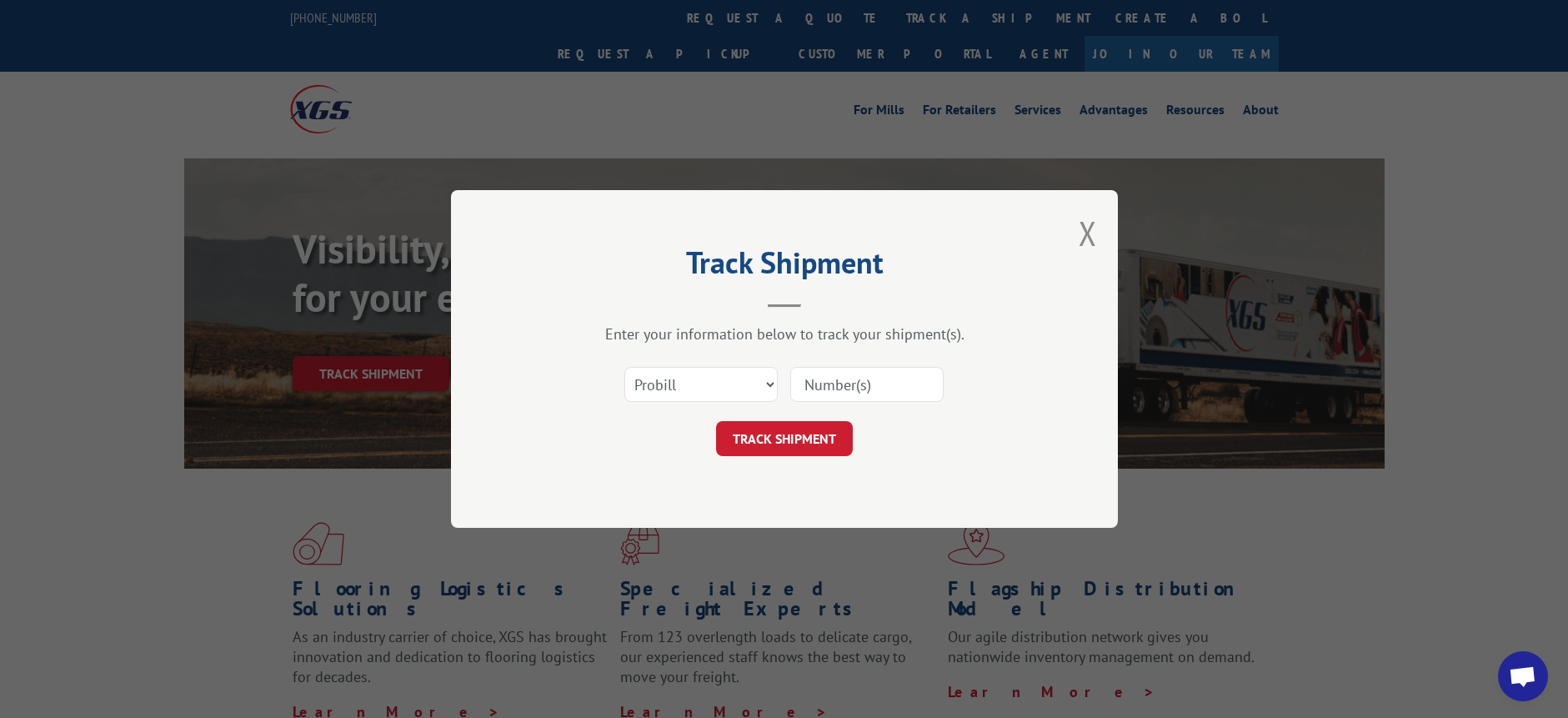
click at [884, 383] on input at bounding box center [867, 384] width 153 height 35
paste input "17235464"
type input "17235464"
click at [787, 432] on button "TRACK SHIPMENT" at bounding box center [784, 439] width 137 height 35
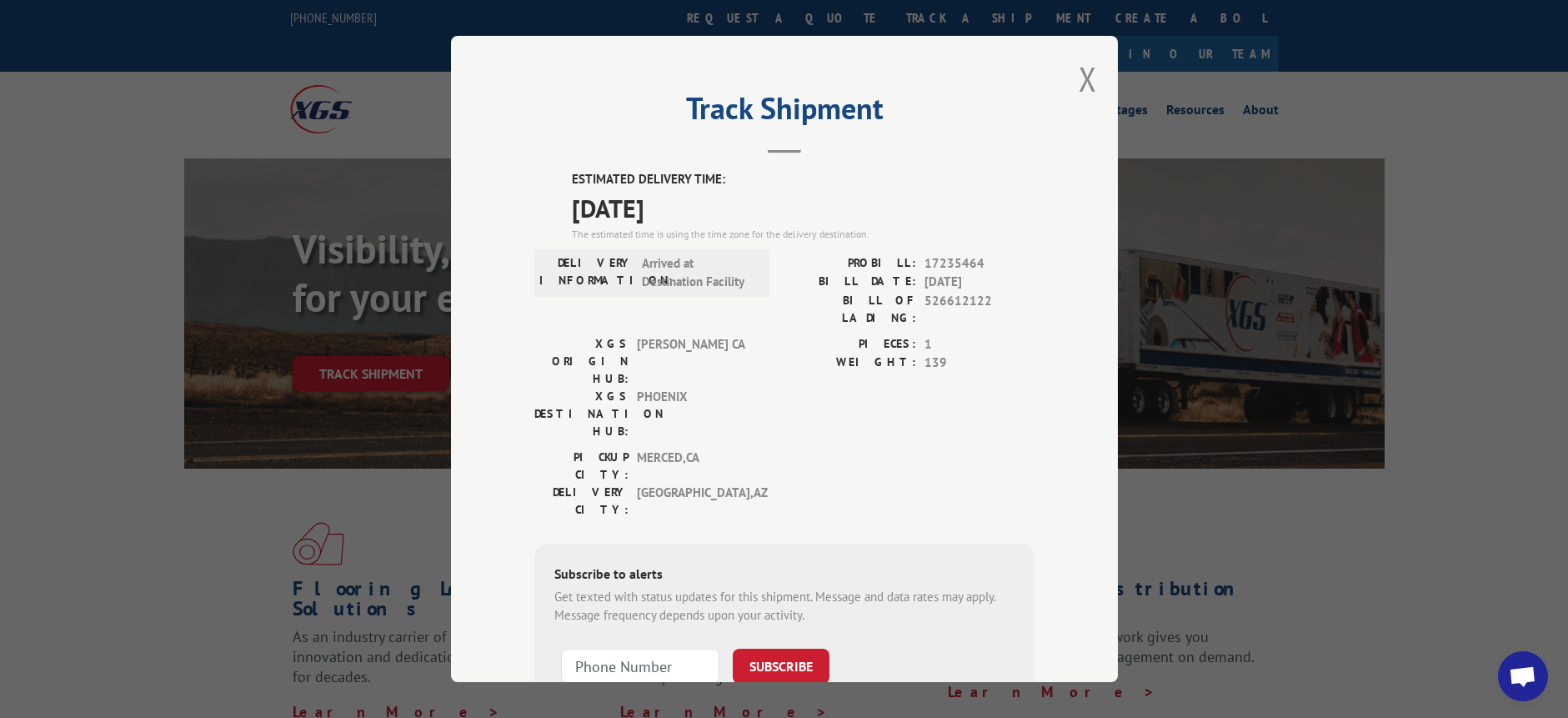
click at [557, 283] on label "DELIVERY INFORMATION:" at bounding box center [586, 273] width 94 height 37
click at [238, 391] on div "Track Shipment ESTIMATED DELIVERY TIME: [DATE] The estimated time is using the …" at bounding box center [784, 359] width 1568 height 718
click at [1068, 86] on div "Track Shipment ESTIMATED DELIVERY TIME: [DATE] The estimated time is using the …" at bounding box center [784, 359] width 667 height 646
click at [398, 339] on div "Track Shipment ESTIMATED DELIVERY TIME: [DATE] The estimated time is using the …" at bounding box center [784, 359] width 1568 height 718
click at [1079, 84] on button "Close modal" at bounding box center [1088, 79] width 19 height 45
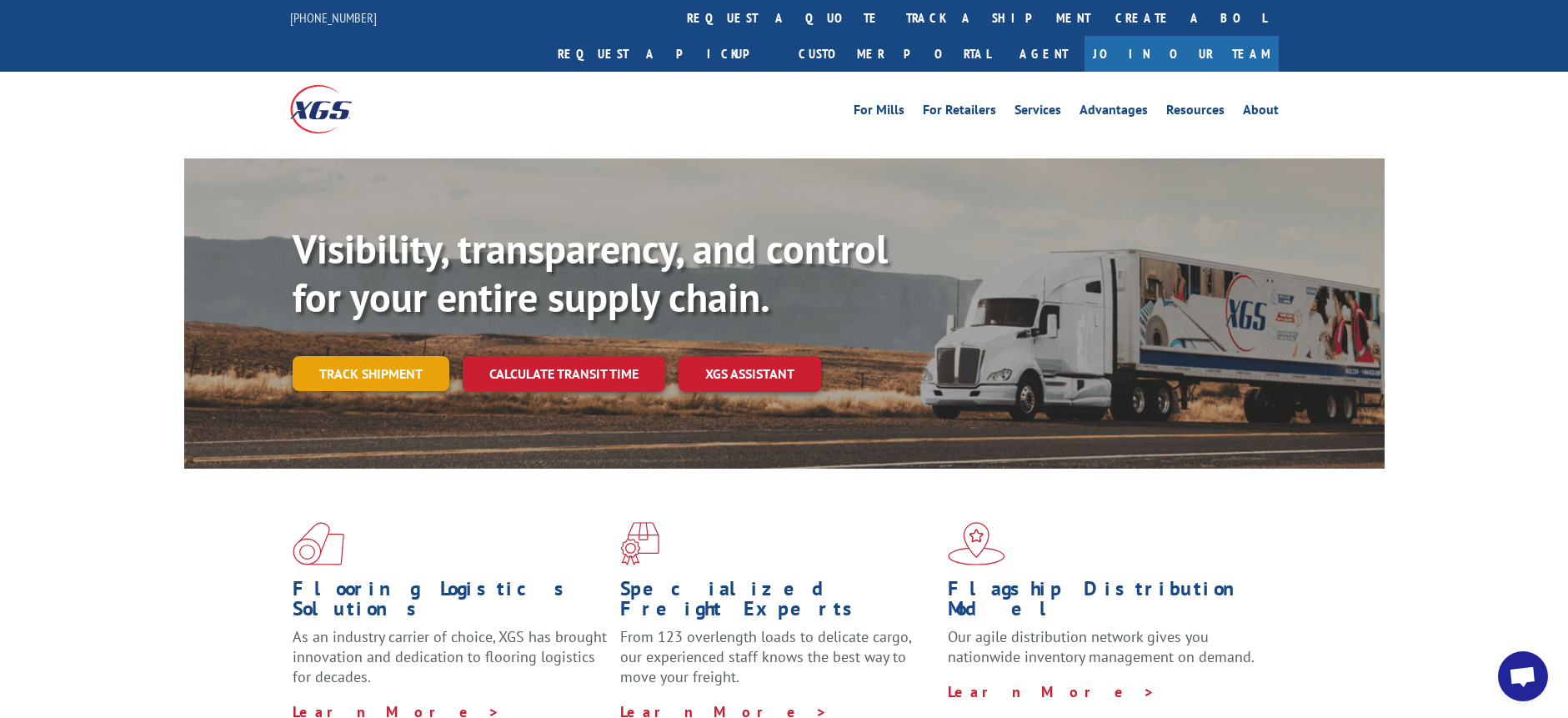
click at [408, 356] on link "Track shipment" at bounding box center [371, 374] width 157 height 35
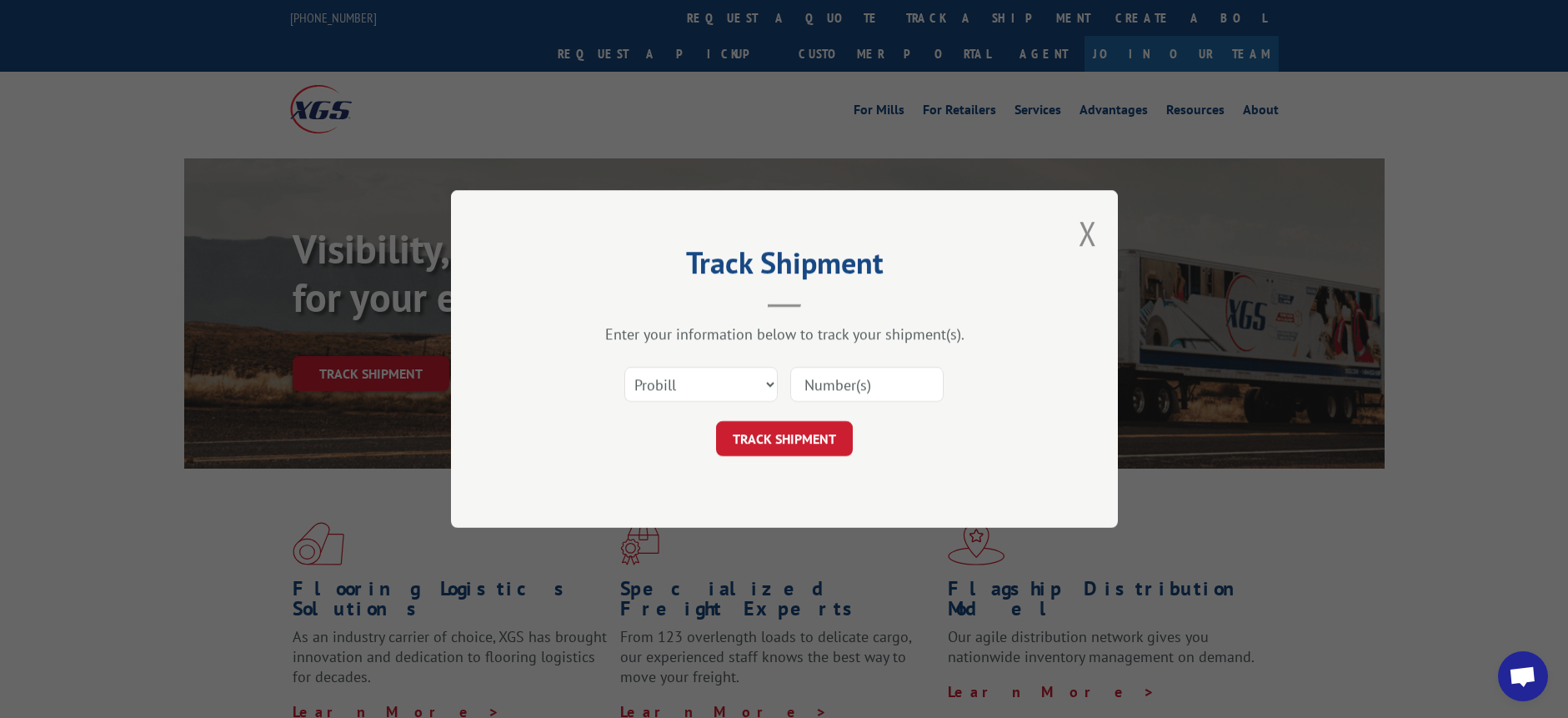
drag, startPoint x: 863, startPoint y: 383, endPoint x: 860, endPoint y: 392, distance: 9.5
click at [863, 383] on input at bounding box center [867, 384] width 153 height 35
paste input "17409217"
type input "17409217"
click at [798, 445] on button "TRACK SHIPMENT" at bounding box center [784, 439] width 137 height 35
